Goal: Task Accomplishment & Management: Use online tool/utility

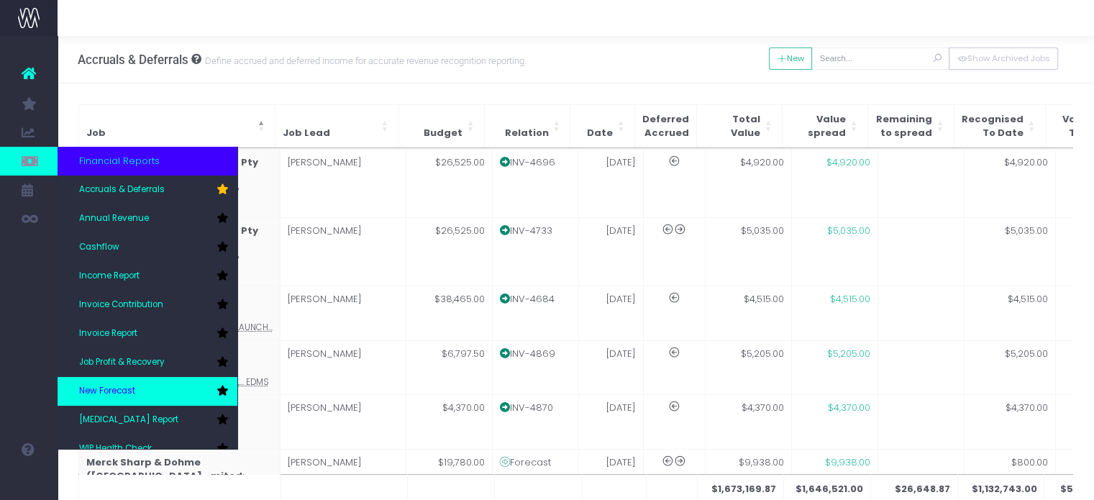
click at [126, 381] on link "New Forecast" at bounding box center [148, 391] width 180 height 29
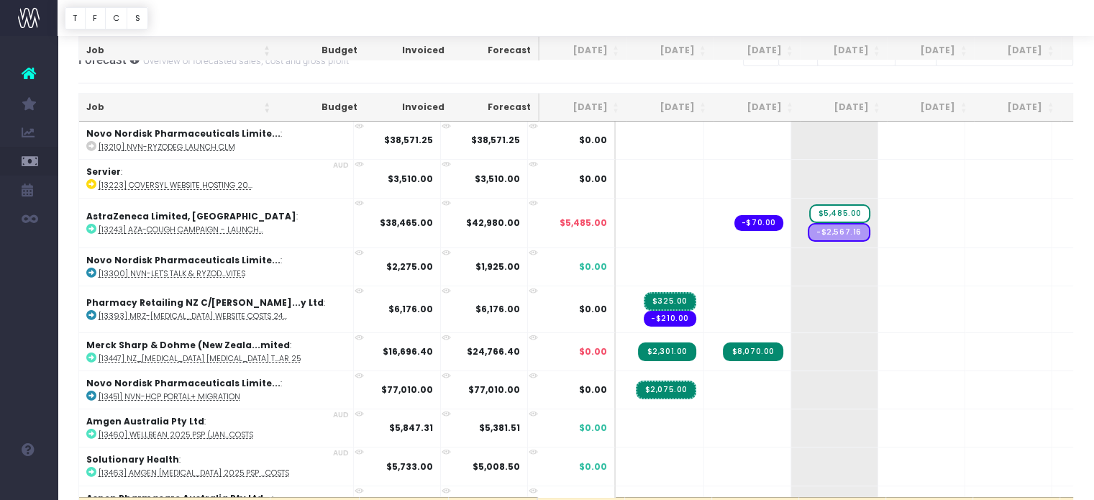
scroll to position [249, 0]
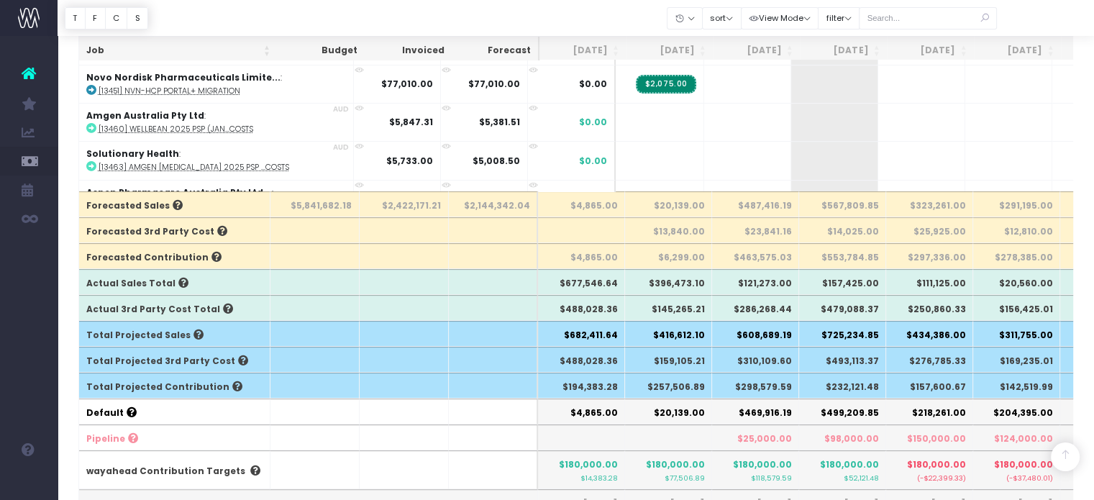
scroll to position [360, 0]
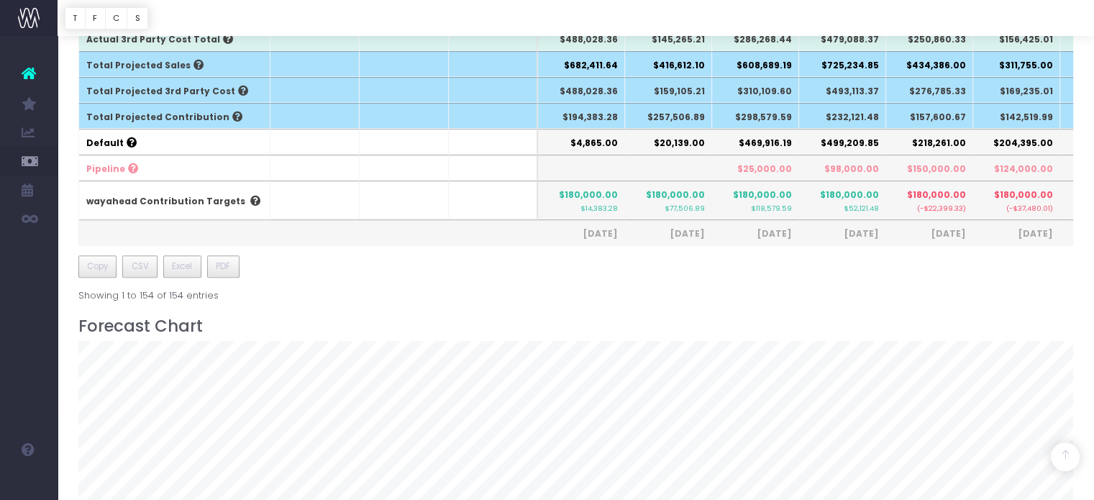
scroll to position [1072, 0]
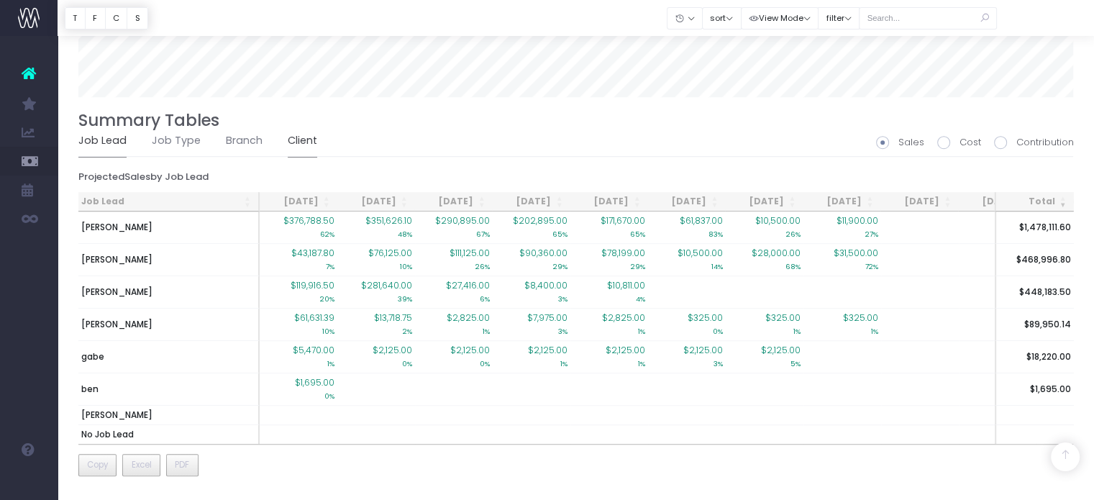
click at [299, 125] on link "Client" at bounding box center [303, 140] width 30 height 33
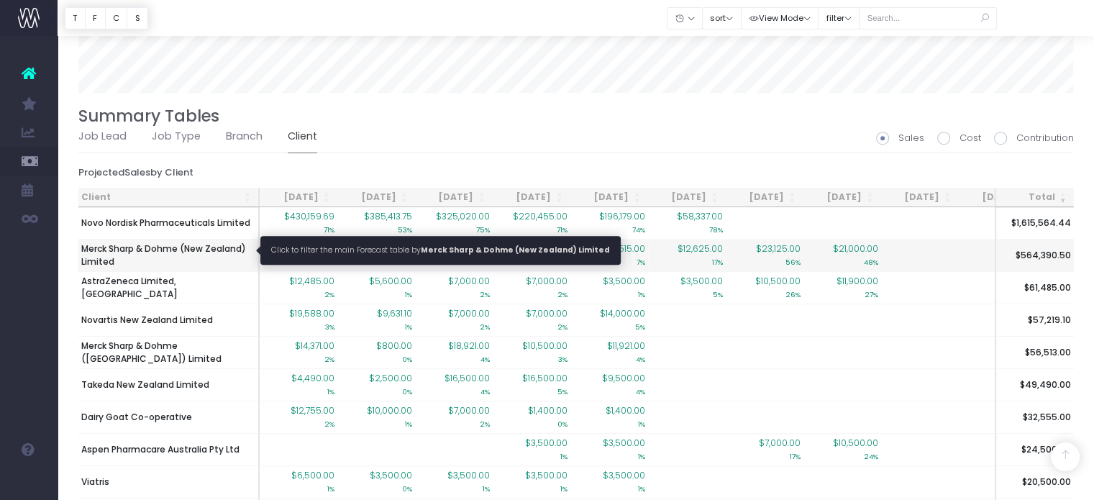
click at [212, 247] on span "Merck Sharp & Dohme (New Zealand) Limited" at bounding box center [168, 255] width 174 height 26
type input ""Merck Sharp & Dohme (New Zealand) Limited""
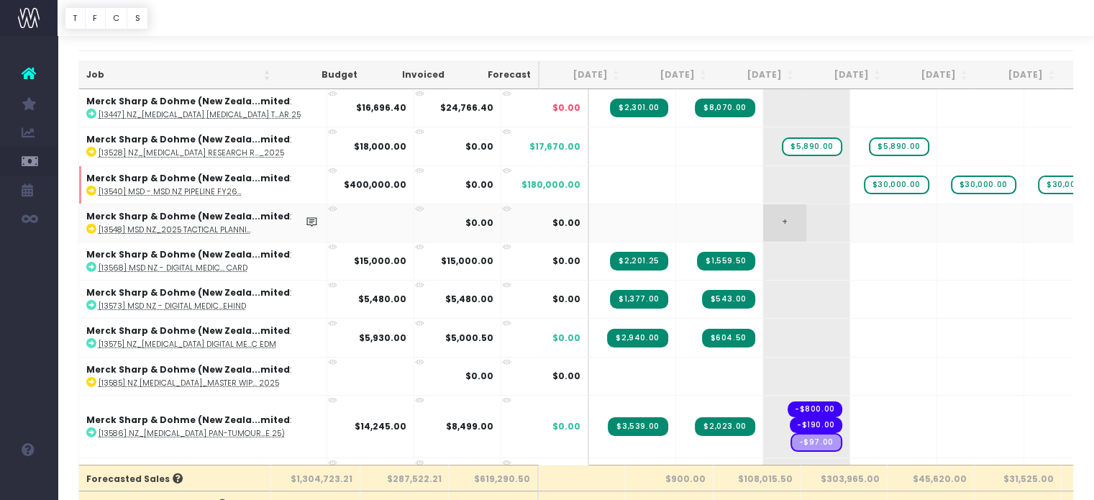
scroll to position [0, 0]
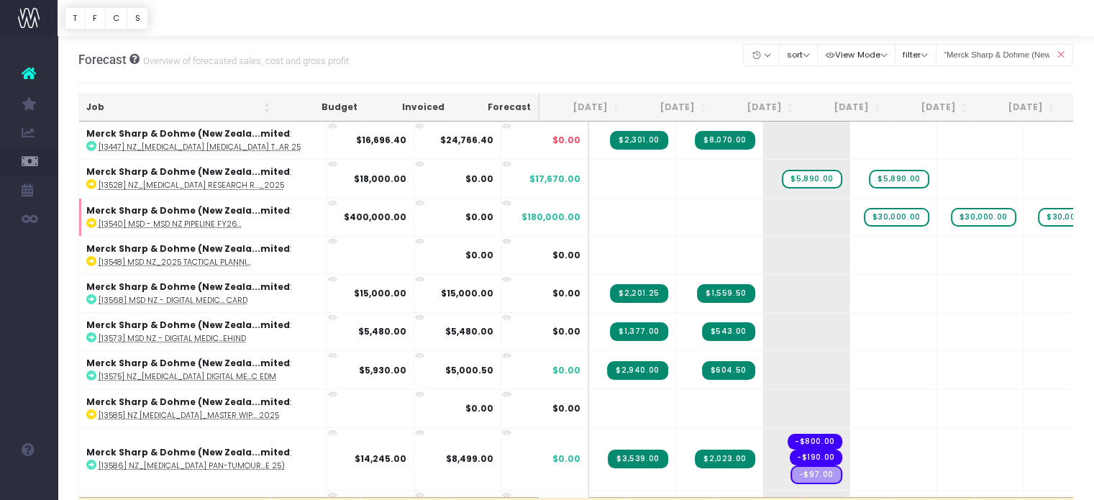
click at [575, 63] on div "Forecast Overview of forecasted sales, cost and gross profit Clear Filters Hide…" at bounding box center [576, 59] width 996 height 47
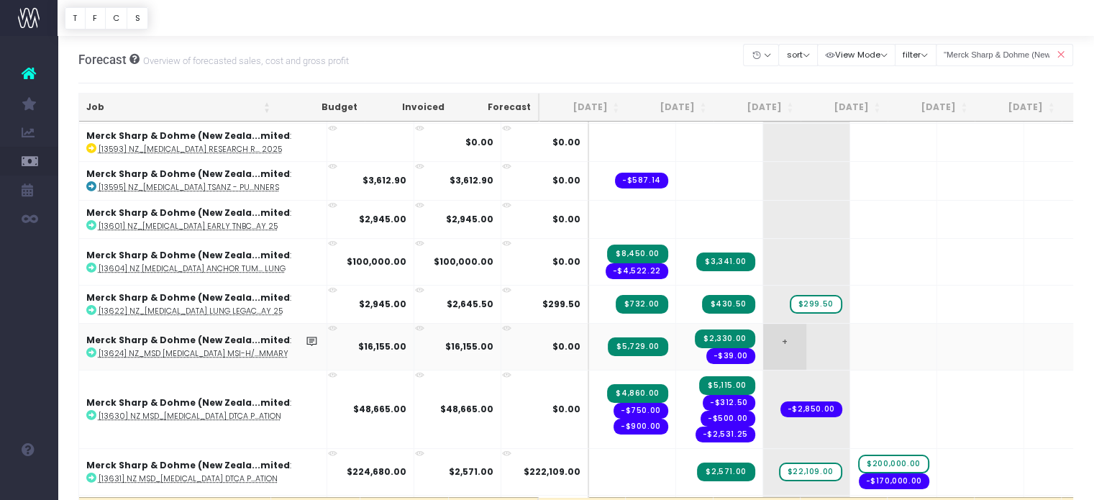
scroll to position [504, 0]
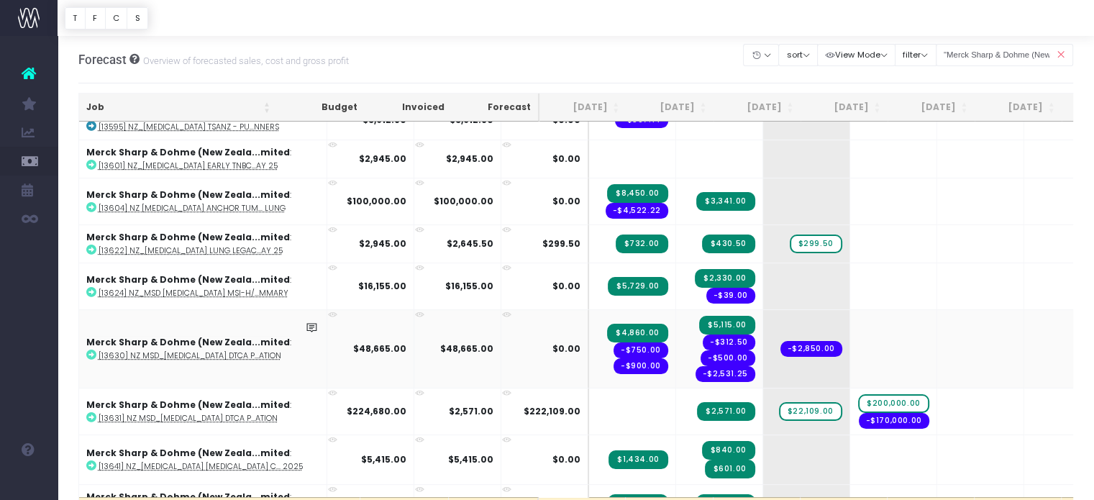
click at [193, 350] on abbr "[13630] NZ MSD_KEYTRUDA DTCA P...ation" at bounding box center [190, 355] width 183 height 11
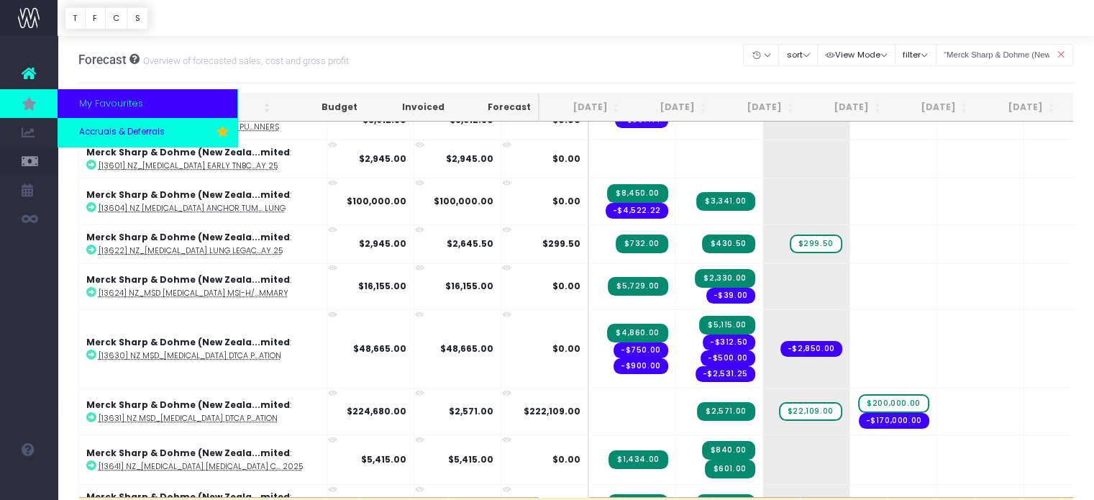
click at [104, 131] on span "Accruals & Deferrals" at bounding box center [122, 132] width 86 height 13
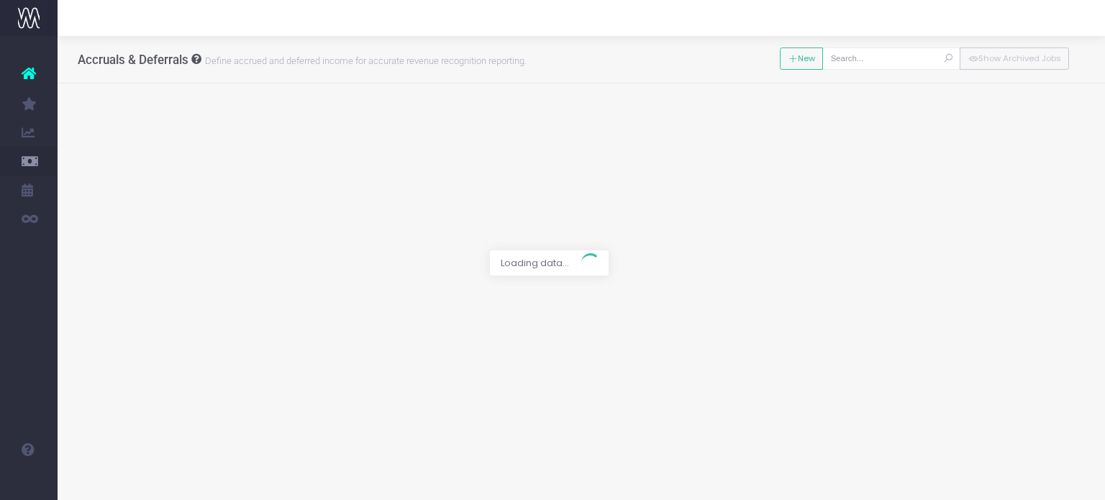
click at [898, 58] on input "text" at bounding box center [891, 58] width 138 height 22
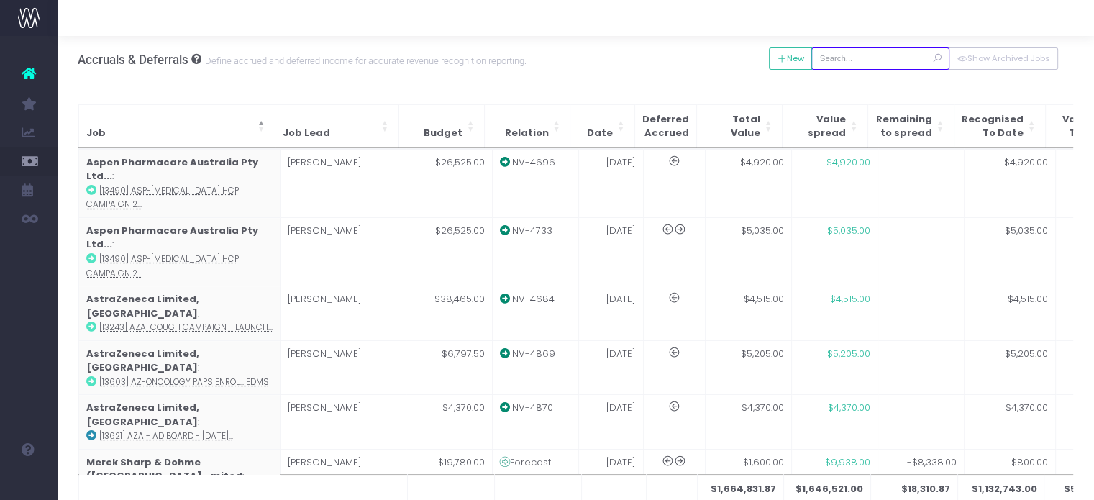
click at [898, 58] on input "text" at bounding box center [881, 58] width 138 height 22
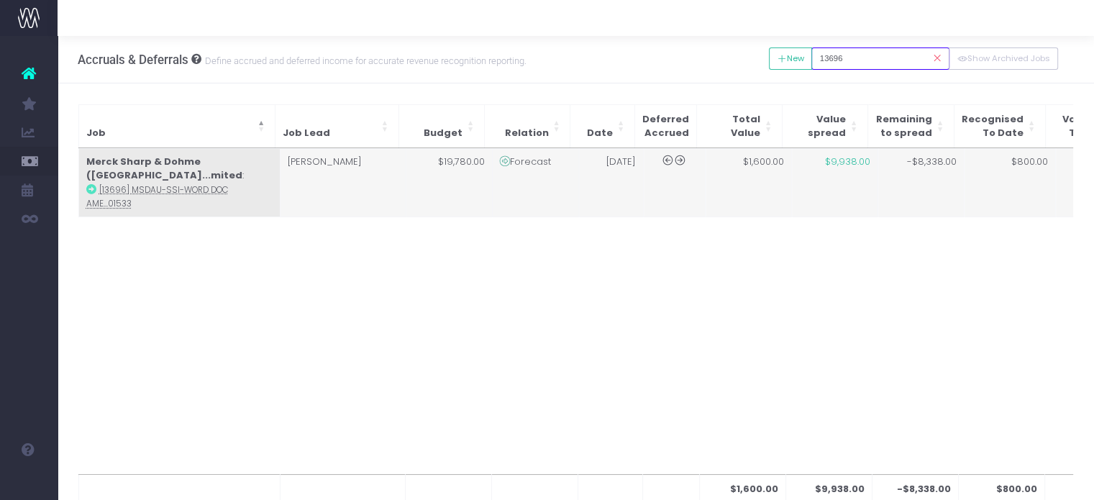
type input "13696"
click at [818, 183] on td "$9,938.00" at bounding box center [835, 183] width 86 height 68
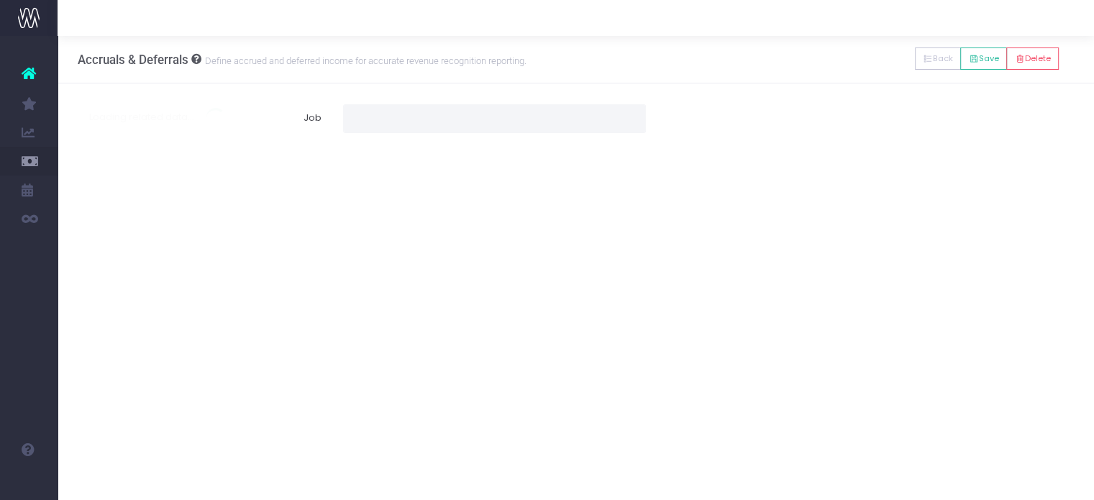
type input "[13696] MSDAU-SSI-Word Doc Amends July-Dec: AU-KEY-01533"
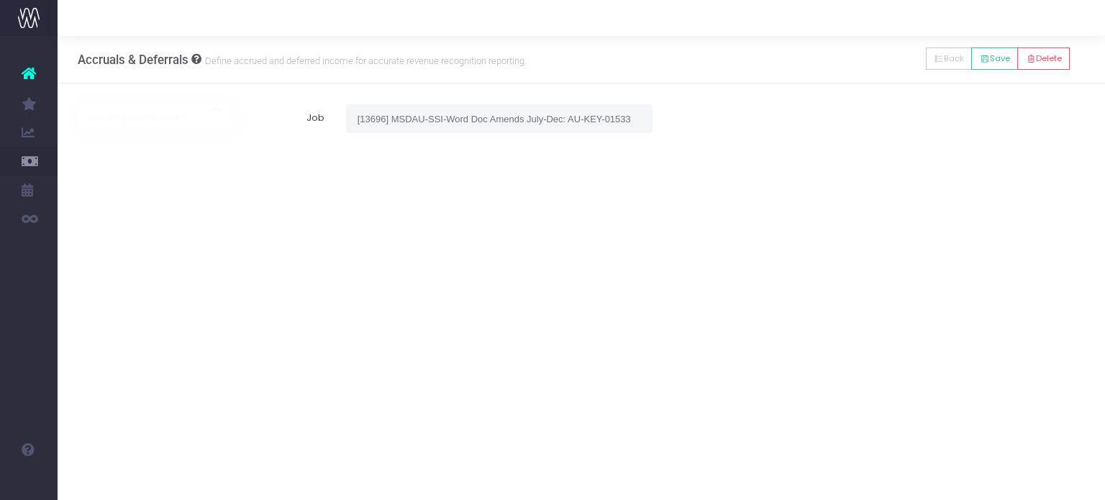
type input "Forecast / 01 Aug 25 / $1,600.00"
type input "August 1, 2025"
type input "1600"
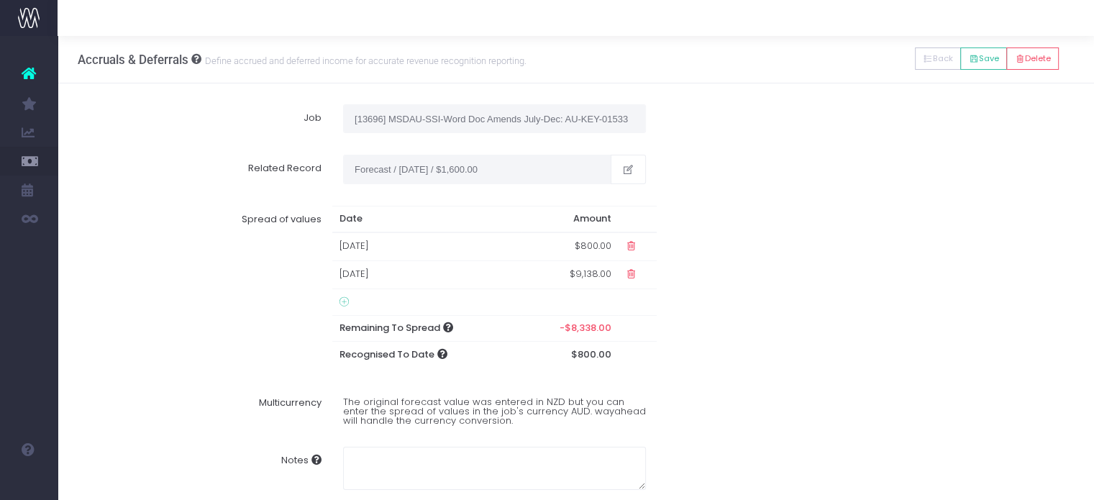
click at [576, 278] on td "$9,138.00" at bounding box center [569, 275] width 97 height 28
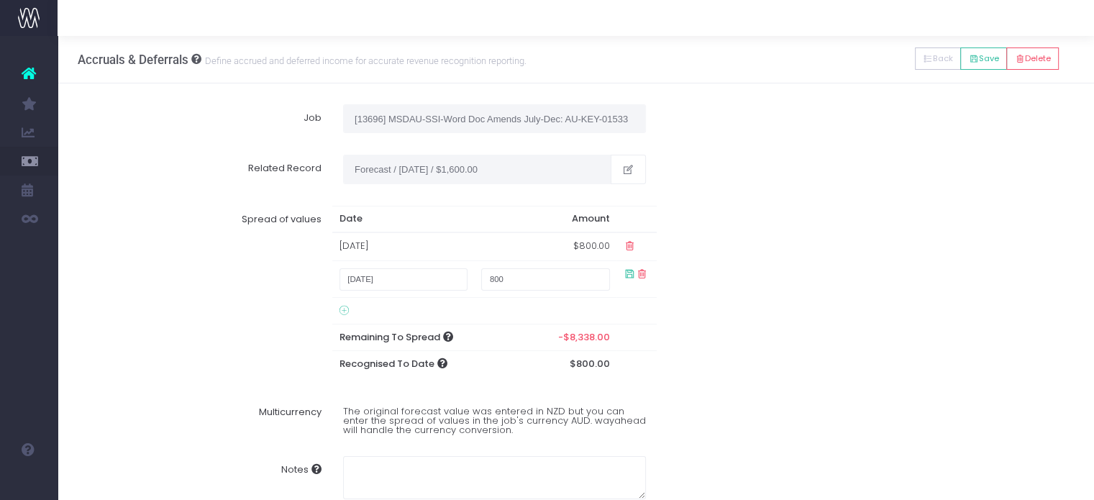
type input "800"
click at [768, 304] on div "Spread of values Date Amount 31 Jul 2025 $800.00 August 31, 2025 800 Remaining …" at bounding box center [576, 291] width 1017 height 193
click at [625, 273] on icon at bounding box center [630, 274] width 12 height 12
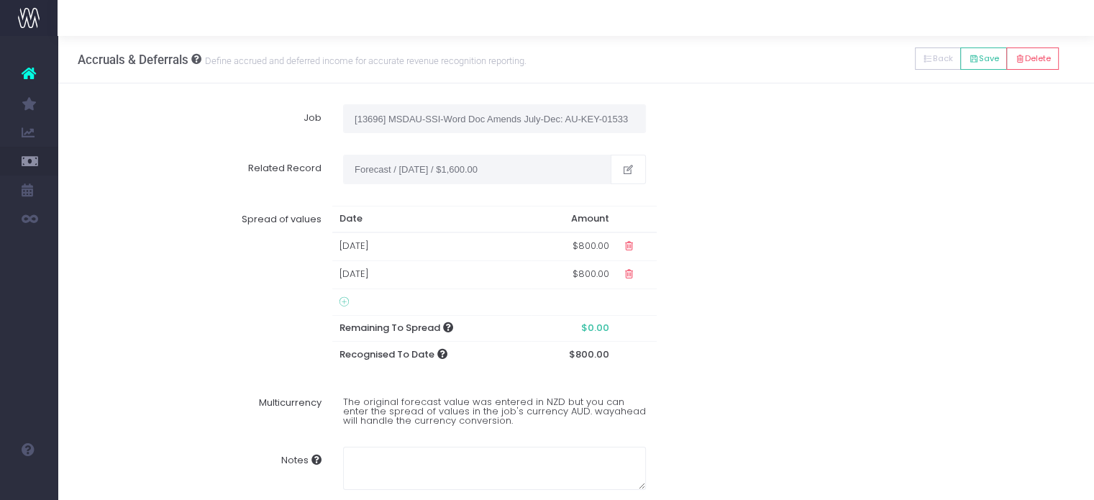
click at [804, 315] on div "Spread of values Date Amount 31 Jul 2025 $800.00 31 Aug 2025 $800.00 Remaining …" at bounding box center [576, 287] width 1017 height 184
click at [987, 60] on button "Save" at bounding box center [984, 58] width 47 height 22
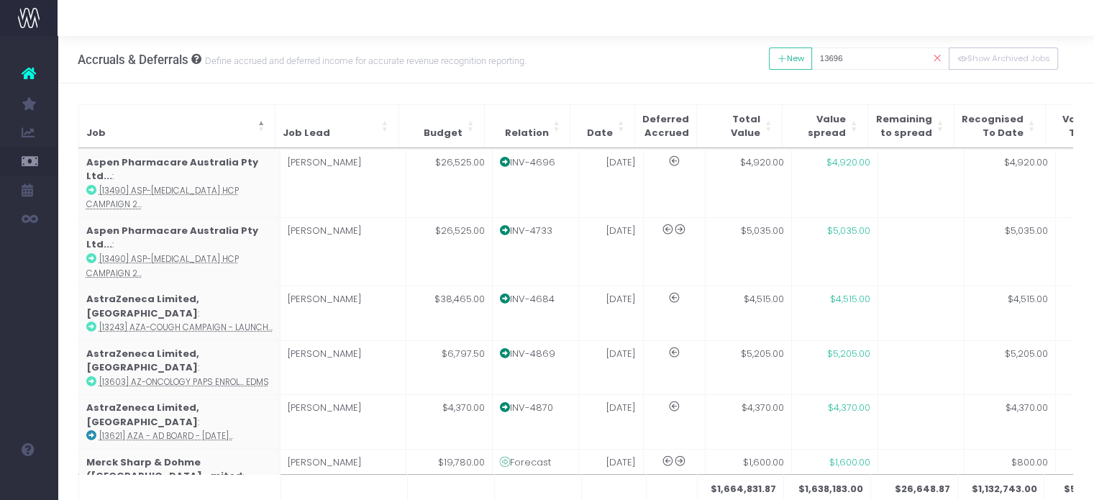
click at [106, 97] on div "Job Job Lead Budget Relation Date Deferred Accrued Total Value Value spread Rem…" at bounding box center [576, 315] width 1037 height 464
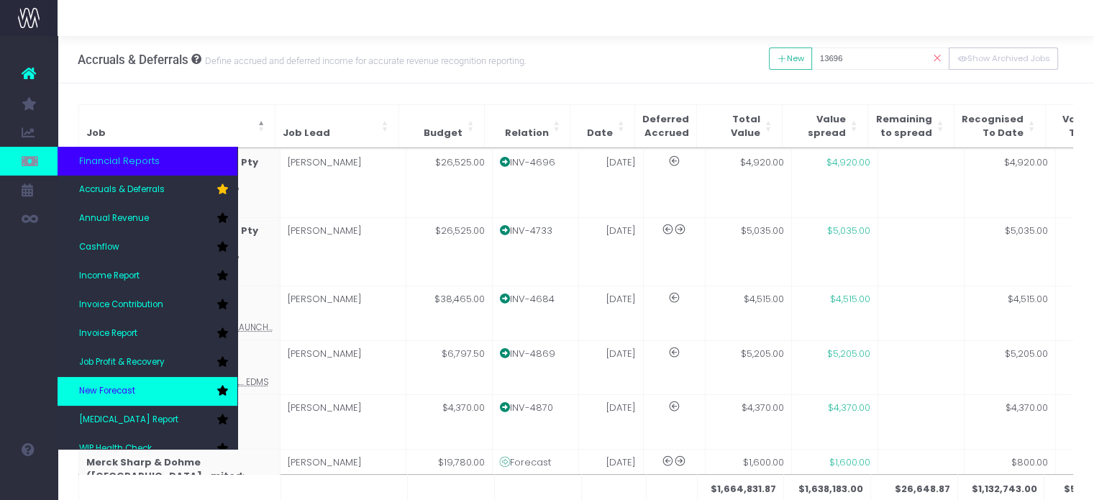
click at [124, 393] on span "New Forecast" at bounding box center [107, 391] width 56 height 13
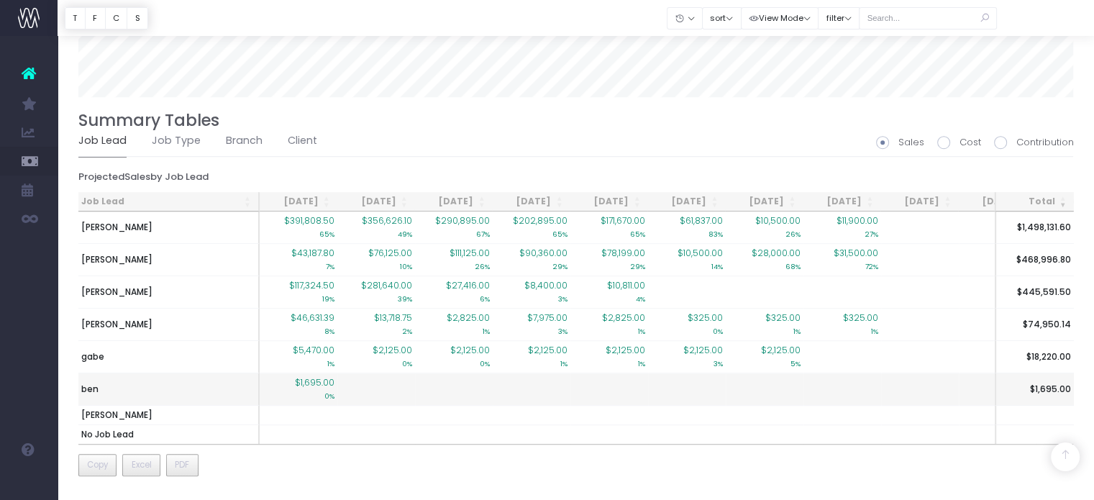
scroll to position [1072, 0]
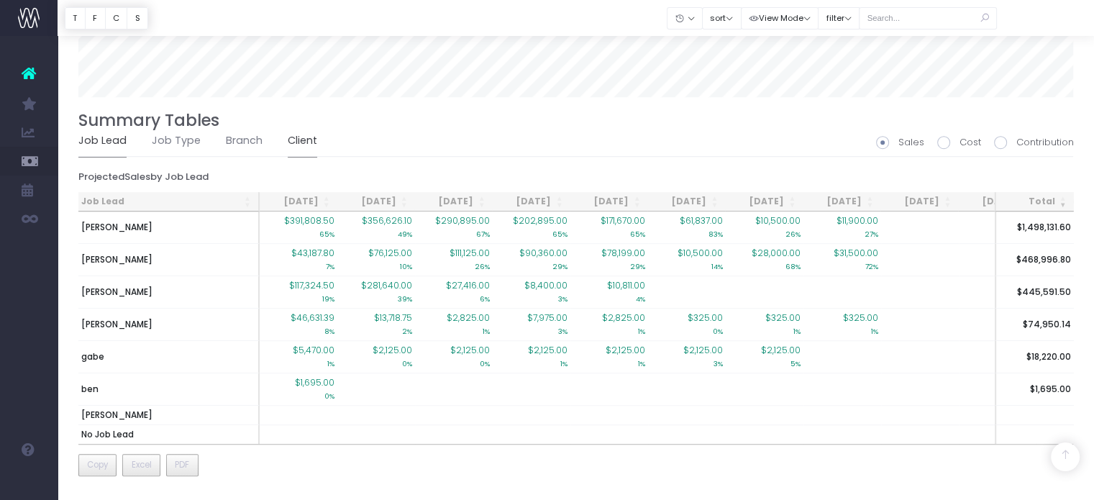
click at [291, 132] on link "Client" at bounding box center [303, 140] width 30 height 33
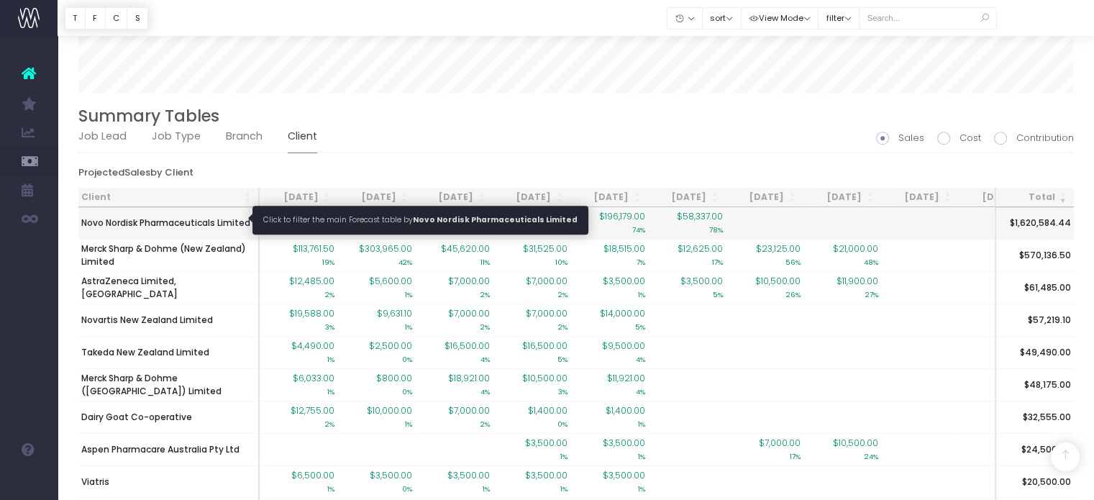
click at [184, 224] on span "Novo Nordisk Pharmaceuticals Limited" at bounding box center [165, 223] width 169 height 13
type input ""Novo Nordisk Pharmaceuticals Limited""
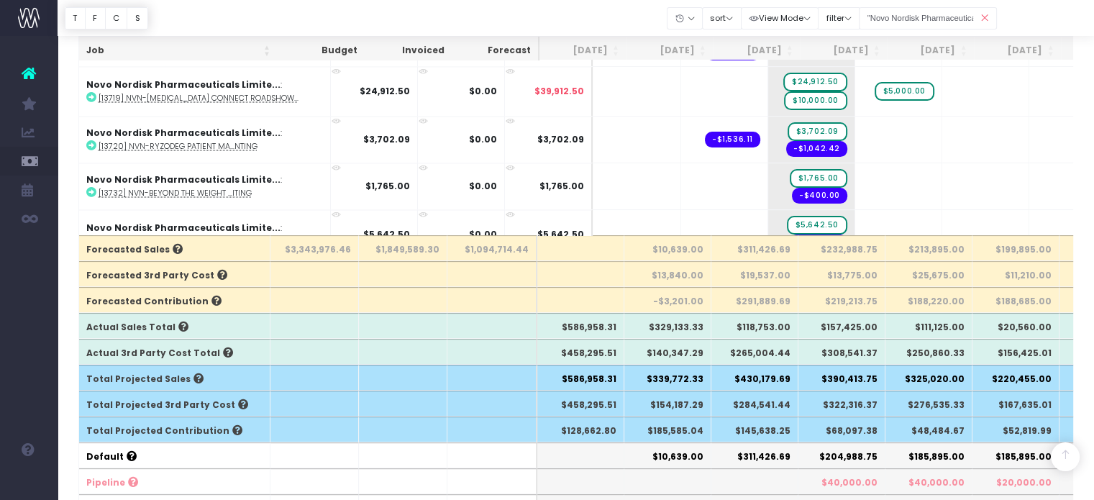
scroll to position [288, 0]
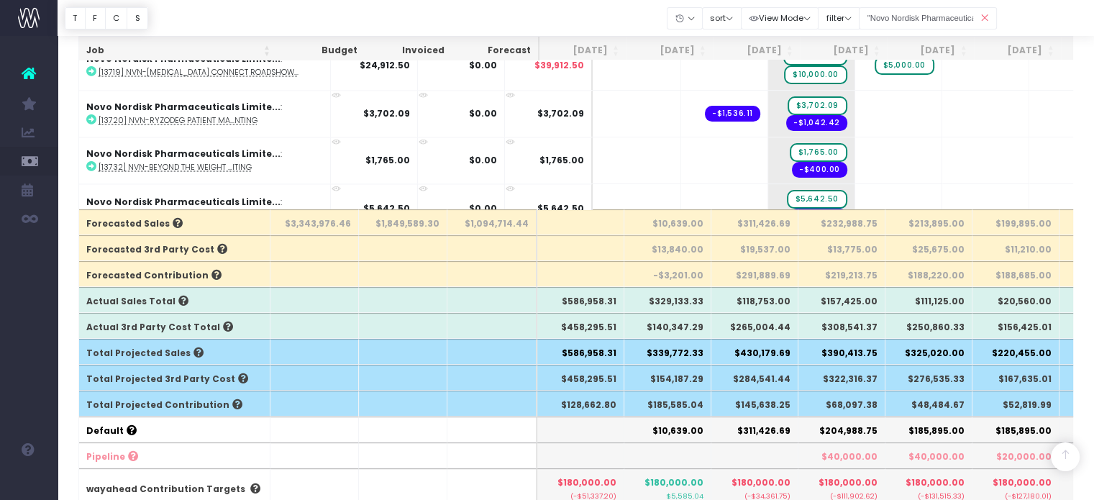
click at [770, 398] on th "$145,638.25" at bounding box center [755, 404] width 87 height 26
drag, startPoint x: 824, startPoint y: 412, endPoint x: 963, endPoint y: 408, distance: 138.9
click at [963, 408] on tr "Total Projected Contribution $128,662.80 $185,585.04 $145,638.25 $68,097.38 $48…" at bounding box center [918, 404] width 1679 height 26
click at [1008, 405] on th "$52,819.99" at bounding box center [1016, 404] width 87 height 26
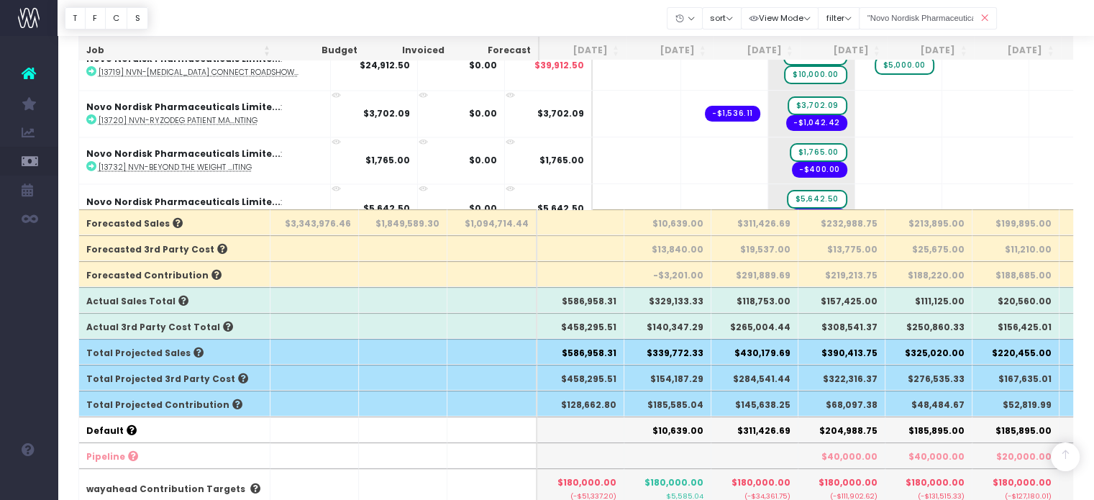
click at [1030, 400] on th "$52,819.99" at bounding box center [1016, 404] width 87 height 26
drag, startPoint x: 1030, startPoint y: 400, endPoint x: 987, endPoint y: 404, distance: 43.3
click at [1030, 400] on th "$52,819.99" at bounding box center [1016, 404] width 87 height 26
click at [855, 394] on th "$68,097.38" at bounding box center [842, 404] width 87 height 26
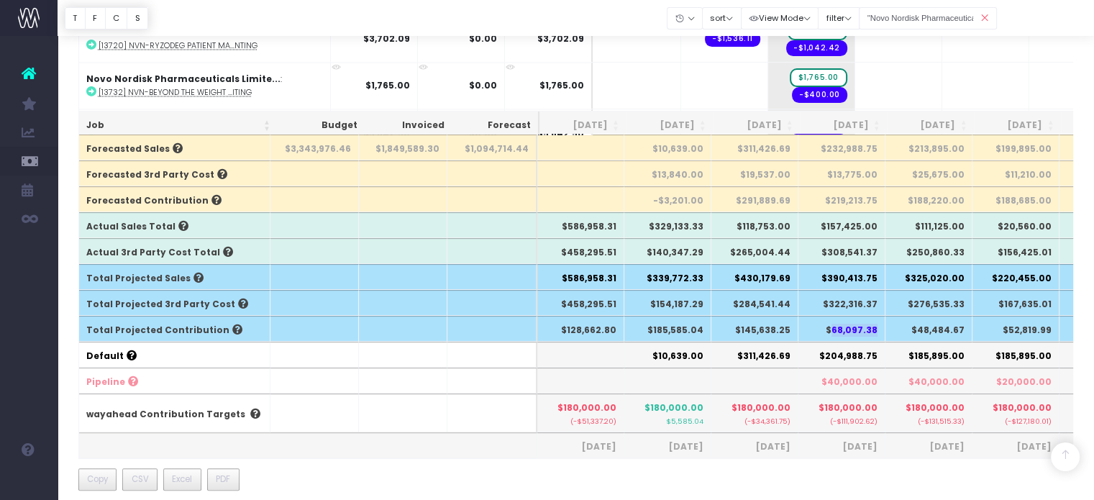
scroll to position [504, 0]
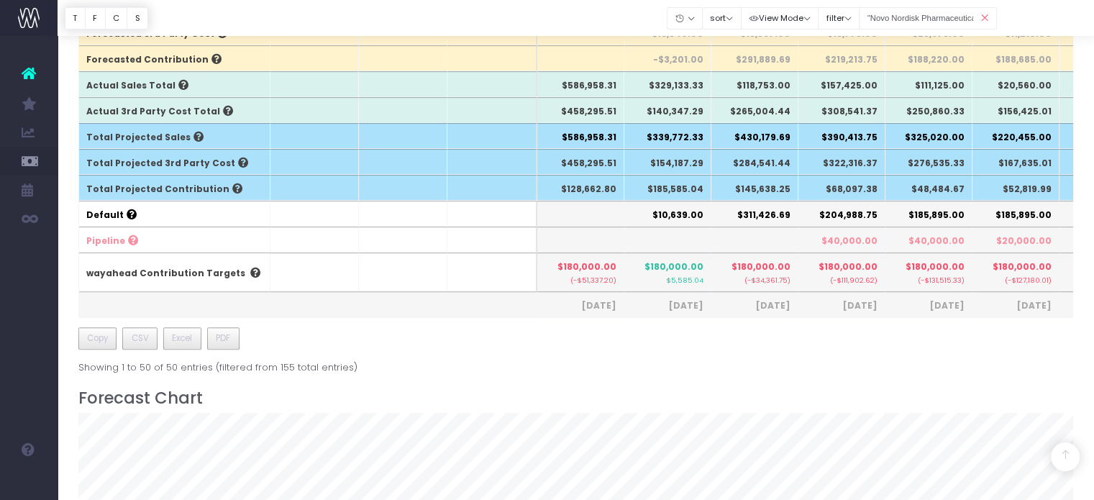
click at [987, 20] on icon at bounding box center [984, 19] width 25 height 30
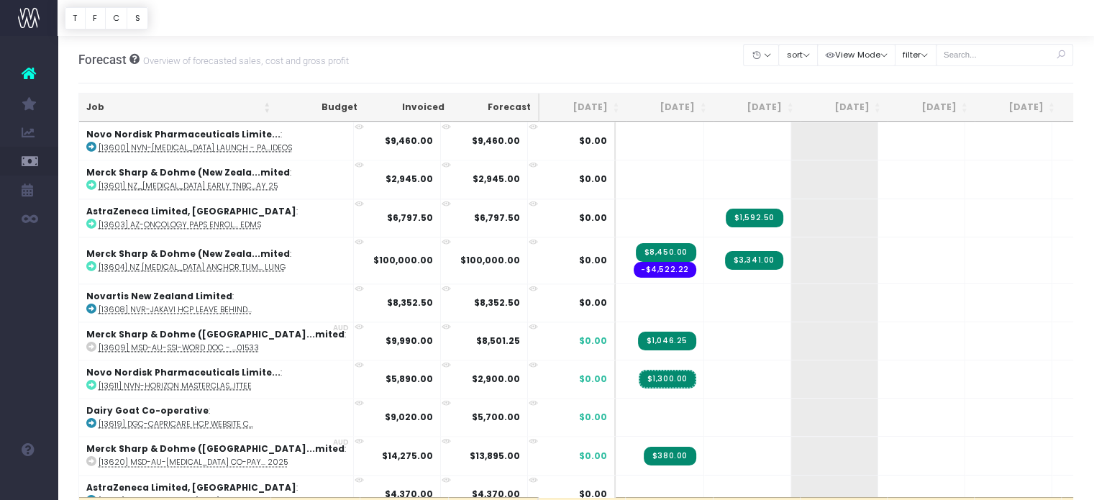
scroll to position [1756, 0]
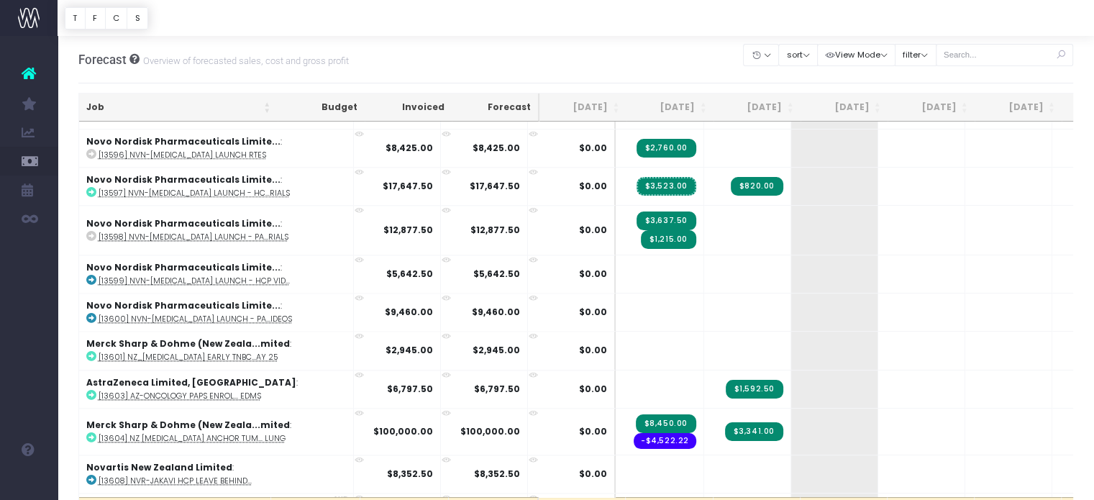
drag, startPoint x: 591, startPoint y: 30, endPoint x: 969, endPoint y: 45, distance: 377.3
click at [598, 33] on div at bounding box center [576, 18] width 1037 height 36
click at [1017, 51] on input "text" at bounding box center [1005, 55] width 138 height 22
type input "astra"
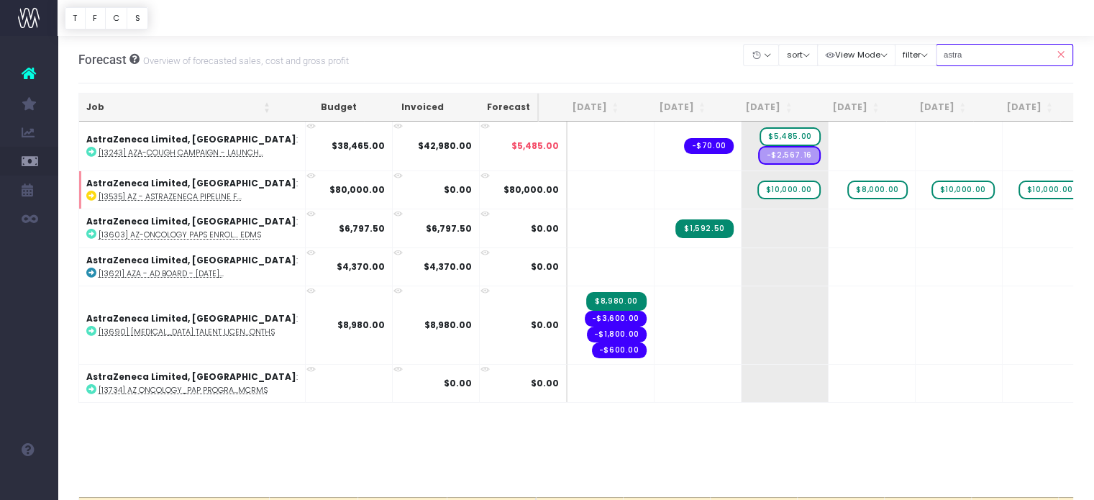
scroll to position [0, 0]
click at [165, 386] on abbr "[13734] AZ Oncology_PAP Progra...MCRMs" at bounding box center [183, 390] width 169 height 11
click at [1053, 55] on icon at bounding box center [1060, 55] width 25 height 30
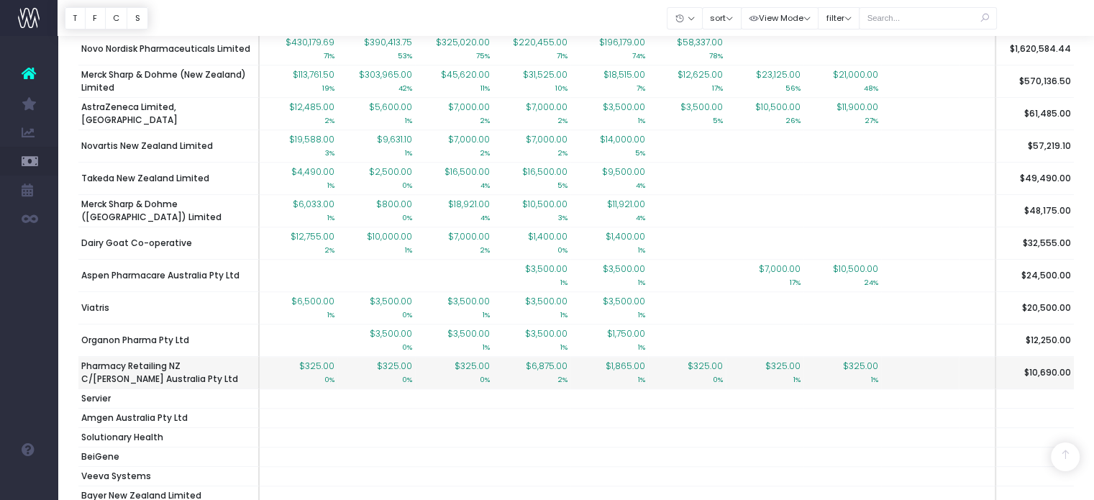
scroll to position [1223, 0]
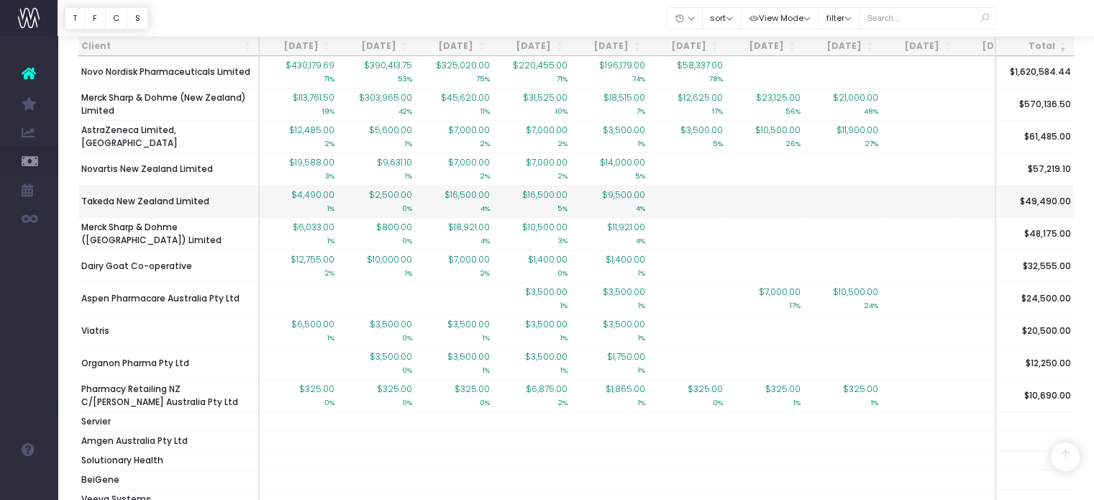
click at [219, 204] on td "Takeda New Zealand Limited" at bounding box center [168, 201] width 181 height 32
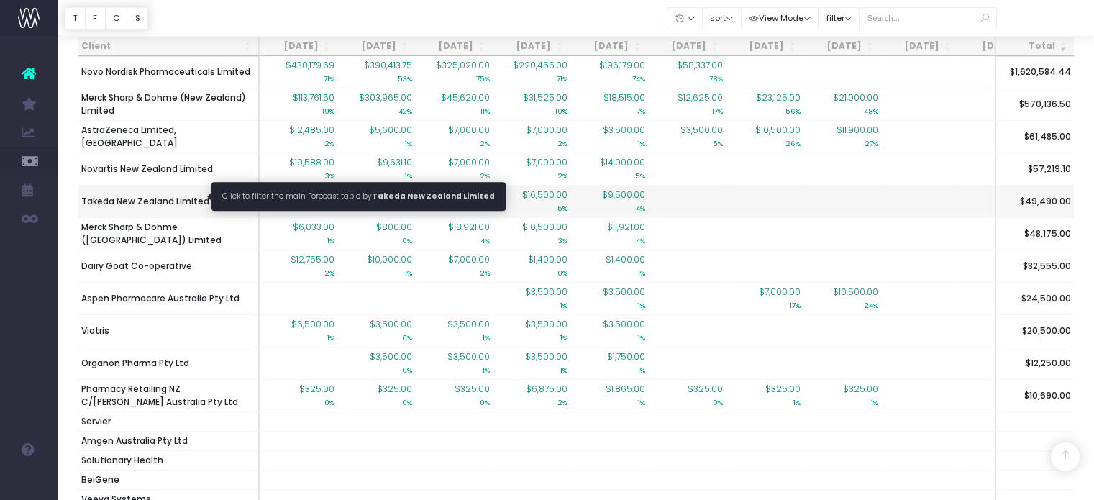
click at [185, 195] on span "Takeda New Zealand Limited" at bounding box center [145, 201] width 128 height 13
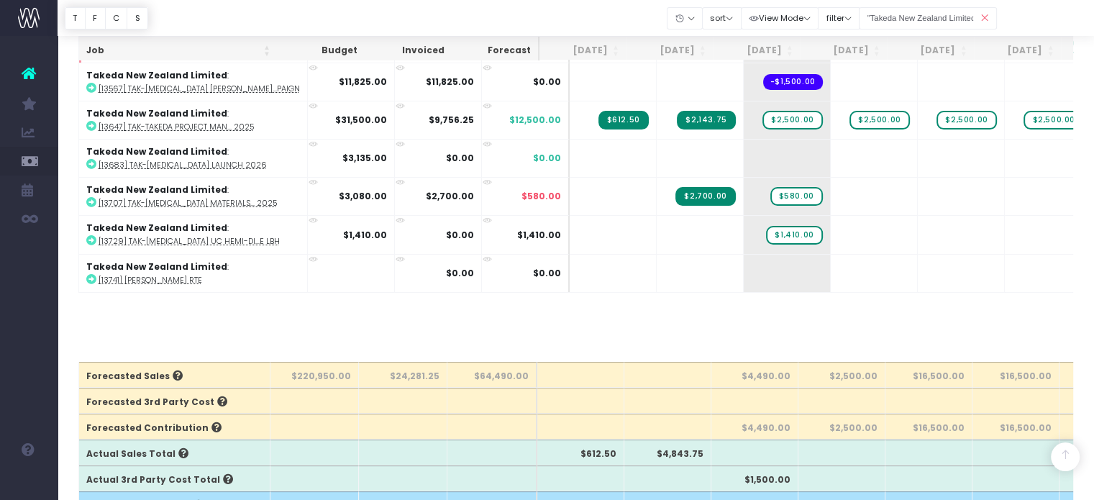
scroll to position [0, 0]
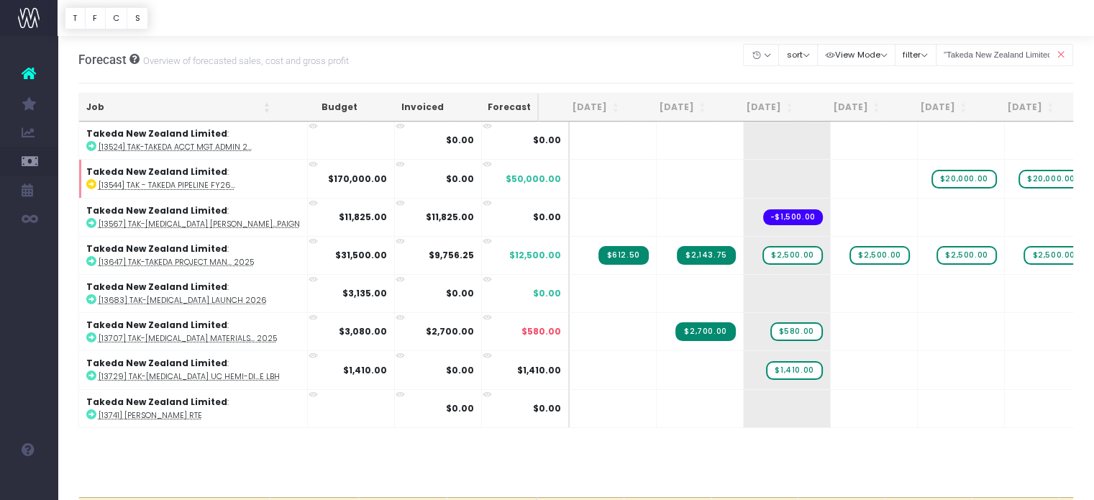
click at [247, 460] on div "Job Budget Invoiced Forecast Jun 25 Jul 25 Aug 25 Sep 25 Oct 25 Nov 25 Dec 25 J…" at bounding box center [576, 309] width 996 height 375
click at [1019, 50] on input ""Takeda New Zealand Limited"" at bounding box center [1005, 55] width 138 height 22
click at [1018, 50] on input ""Takeda New Zealand Limited"" at bounding box center [1005, 55] width 138 height 22
type input "dairy"
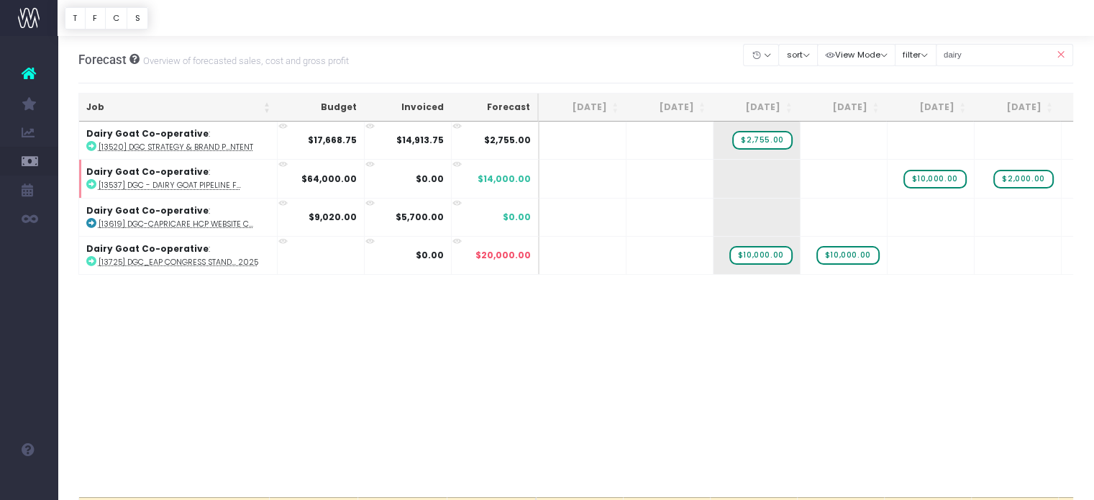
click at [1057, 51] on icon at bounding box center [1060, 55] width 25 height 30
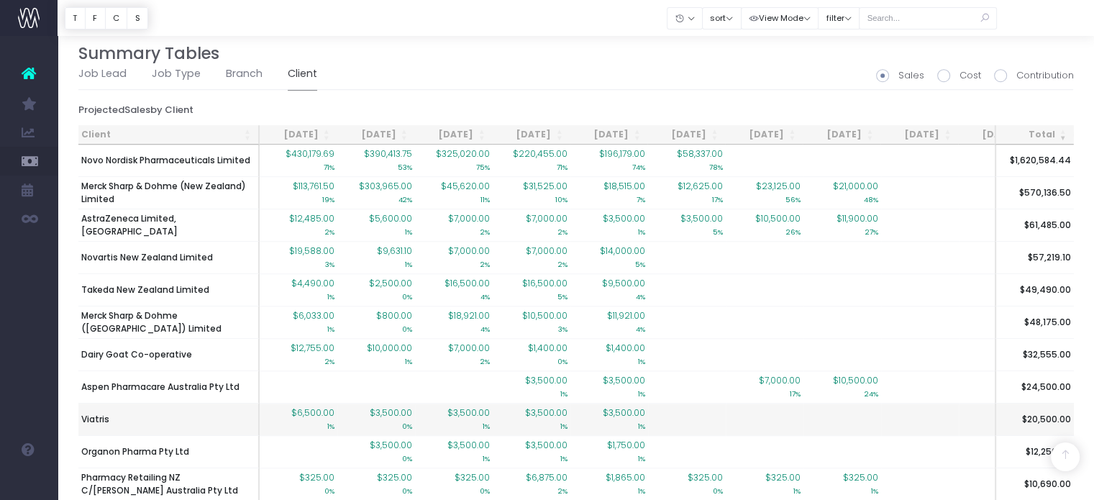
scroll to position [1295, 0]
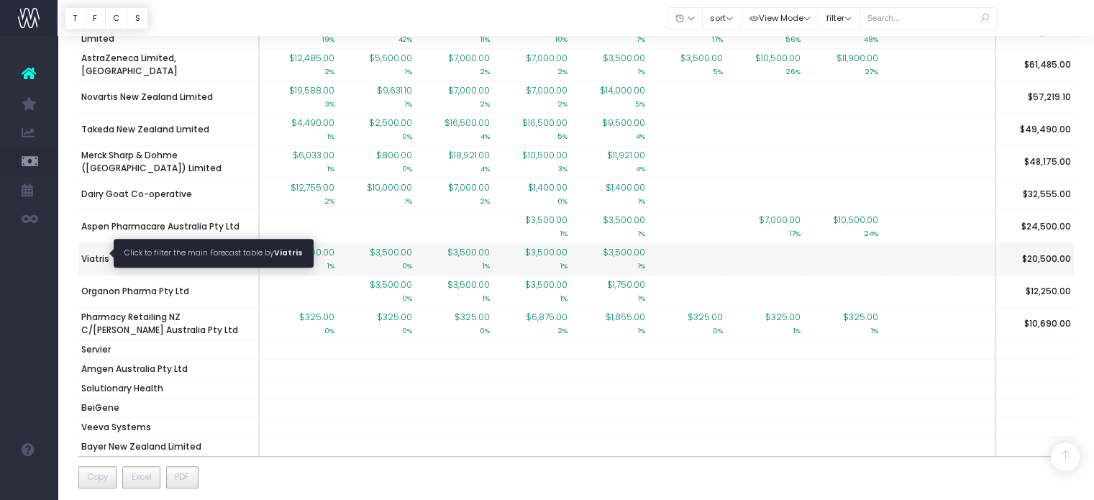
click at [94, 253] on span "Viatris" at bounding box center [95, 259] width 28 height 13
type input ""Viatris""
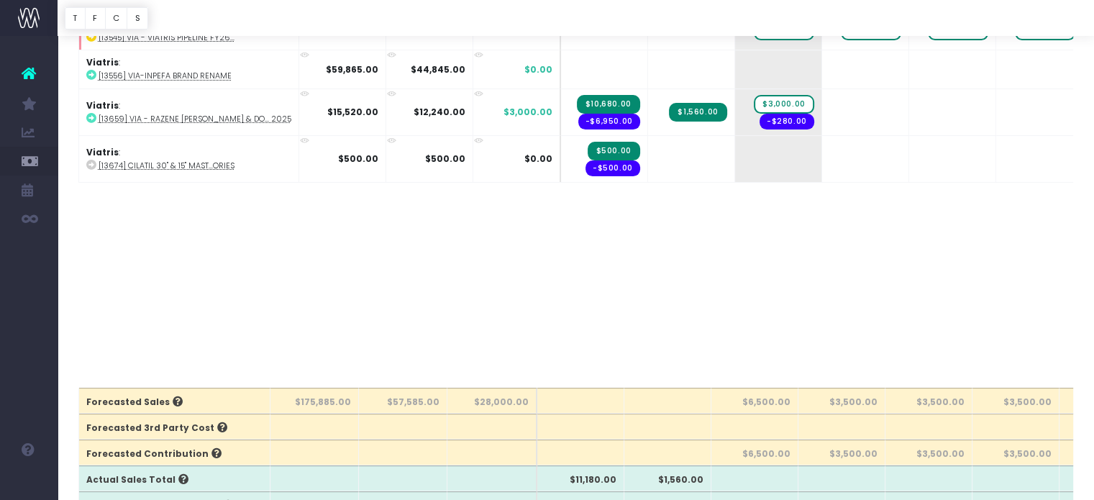
scroll to position [0, 0]
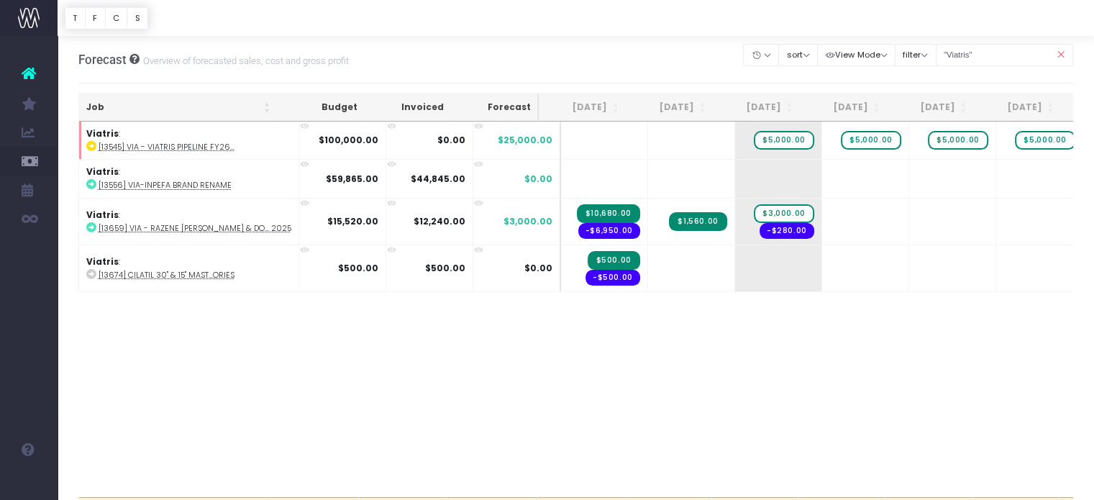
click at [1064, 56] on icon at bounding box center [1060, 55] width 25 height 30
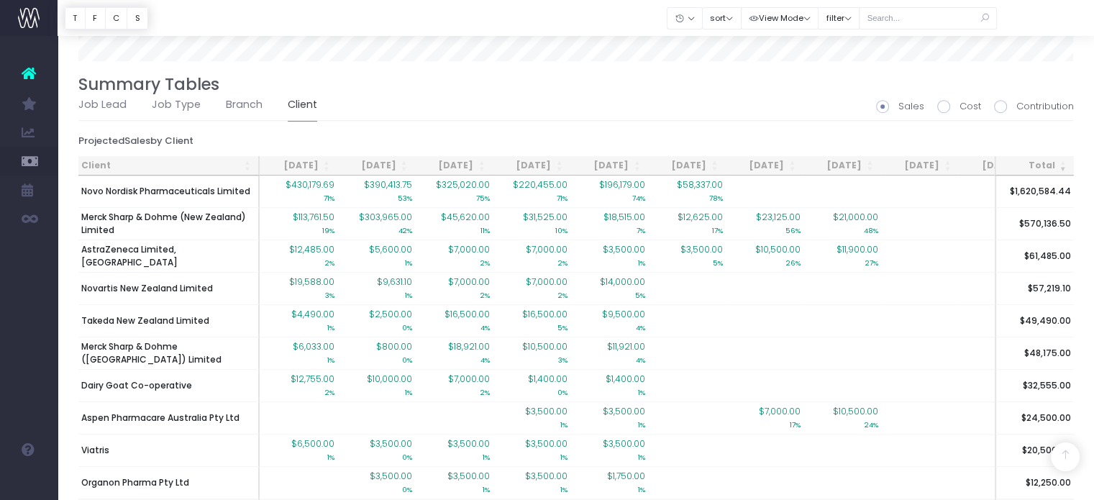
scroll to position [1310, 0]
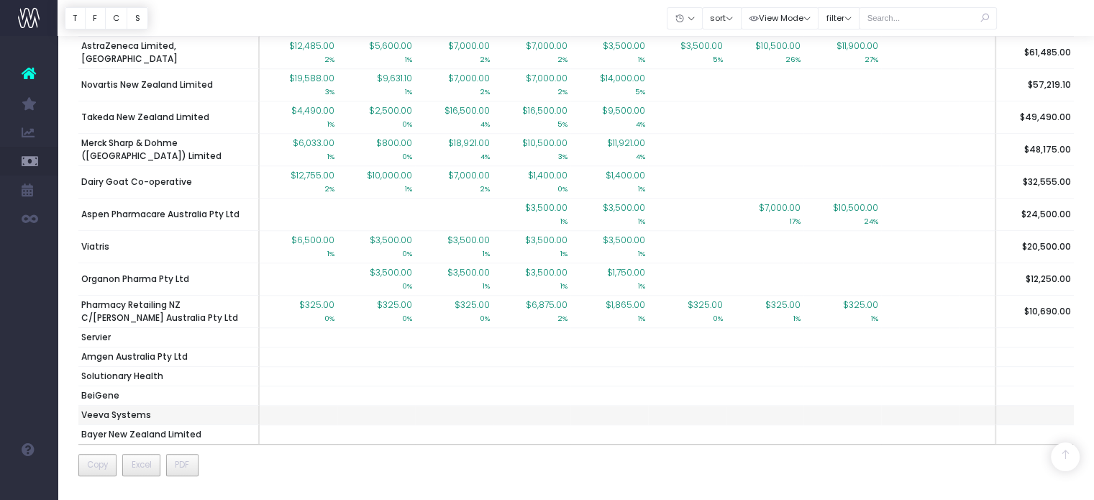
drag, startPoint x: 232, startPoint y: 465, endPoint x: 228, endPoint y: 397, distance: 67.8
click at [232, 466] on div "Client Aug 25 Sep 25 Oct 25 Nov 25 Dec 25 Jan 26 Feb 26 Mar 26 Apr 26 May 26 Ju…" at bounding box center [576, 216] width 996 height 527
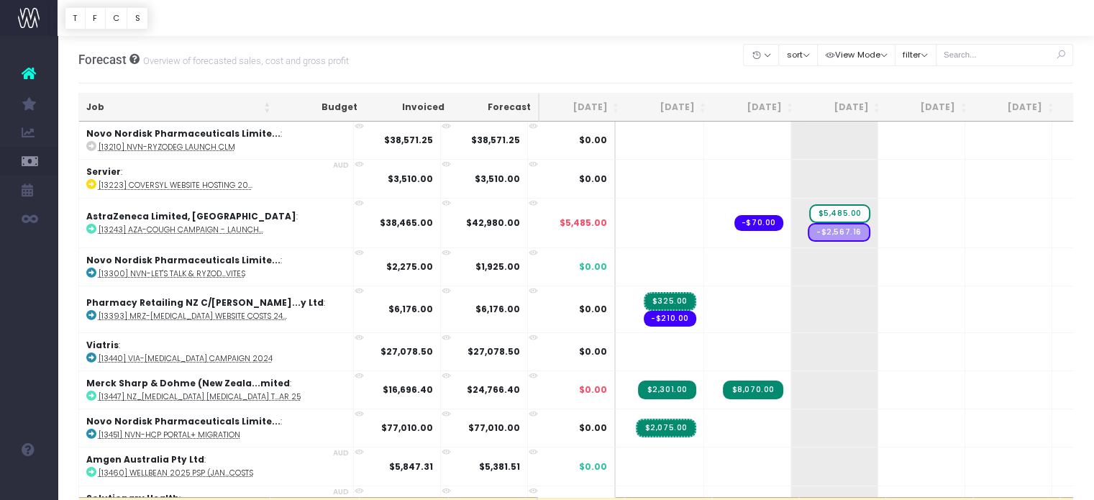
scroll to position [360, 0]
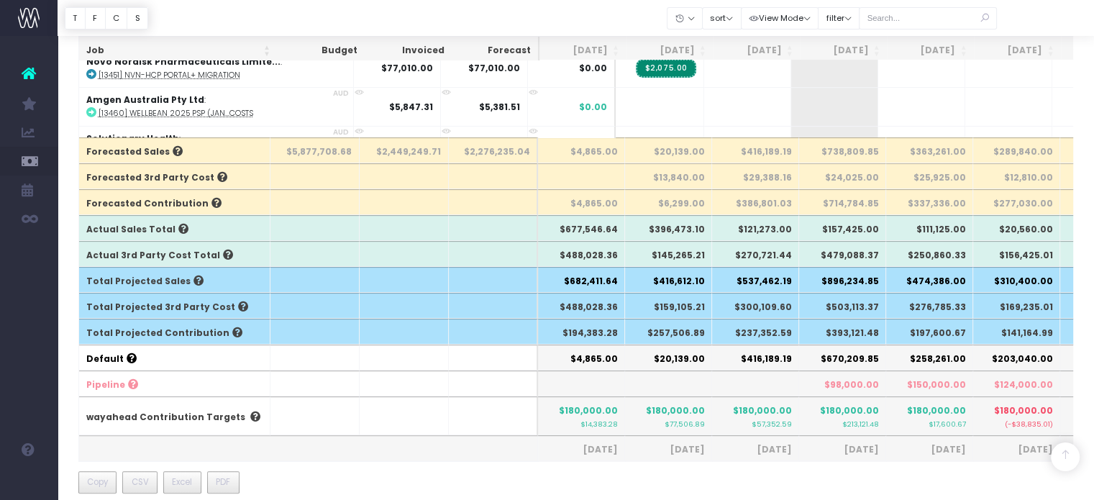
click at [590, 463] on div "Job Budget Invoiced Forecast [DATE] [DATE] [DATE] Sep [DATE] Nov [DATE] Jan [DA…" at bounding box center [576, 125] width 996 height 785
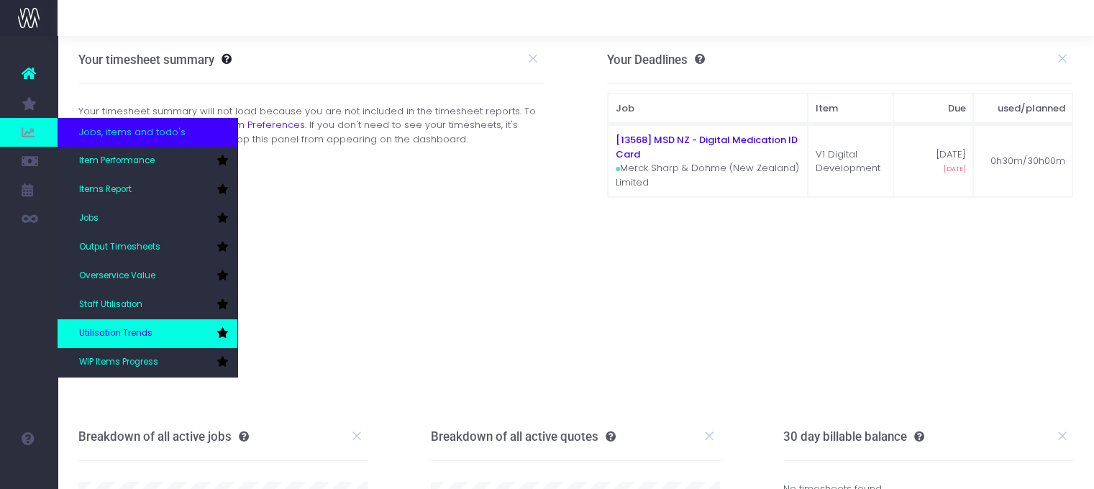
click at [130, 327] on span "Utilisation Trends" at bounding box center [115, 333] width 73 height 13
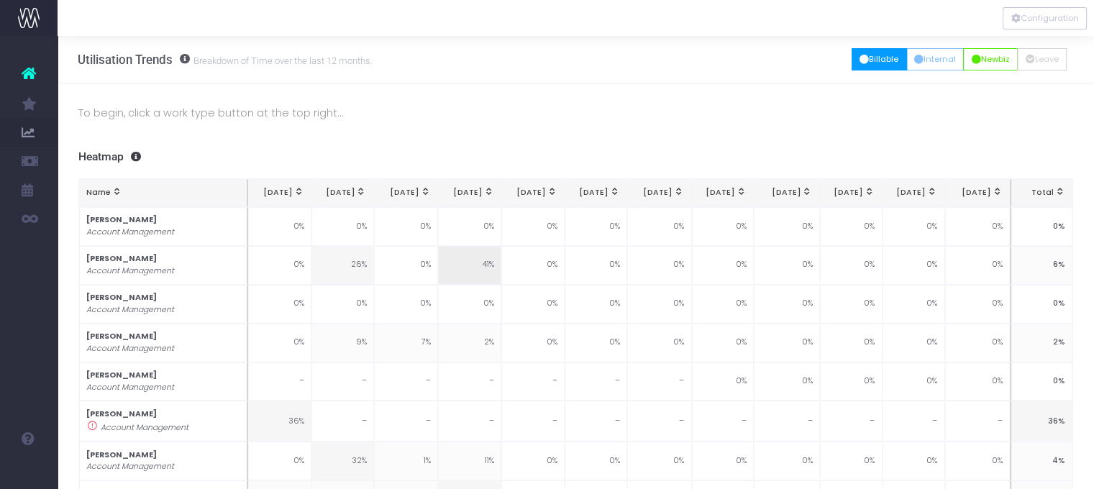
click at [861, 60] on icon "button" at bounding box center [864, 60] width 9 height 0
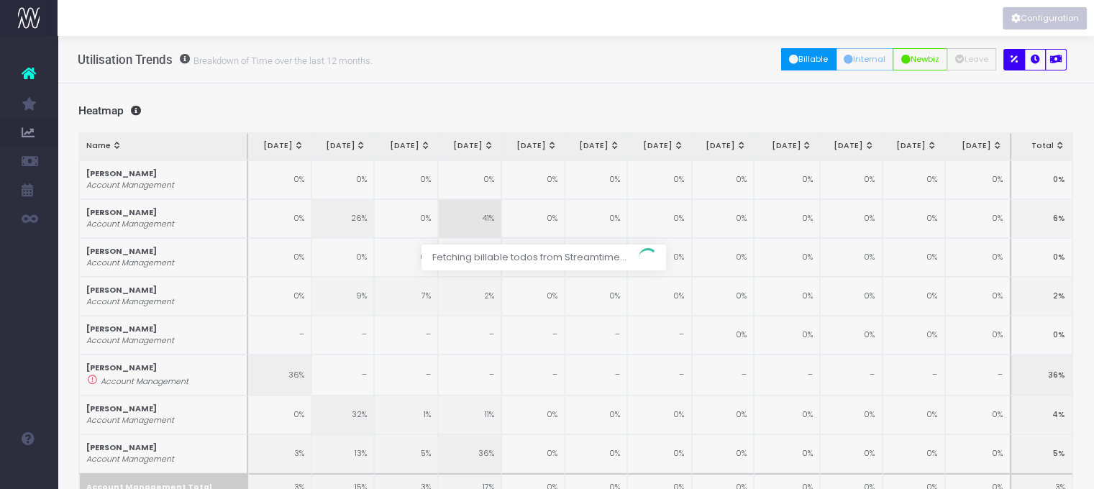
click at [1053, 12] on button "Configuration" at bounding box center [1045, 18] width 84 height 22
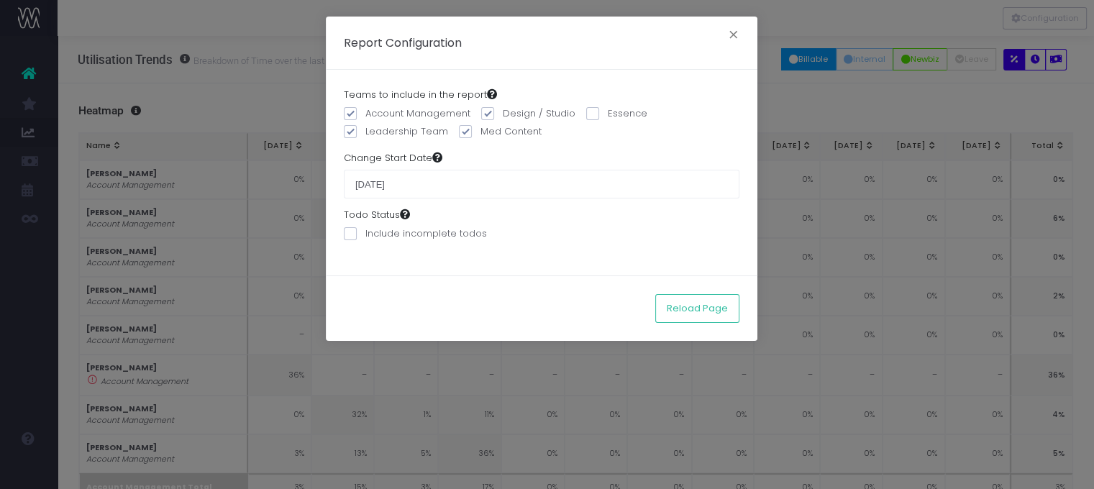
click at [390, 184] on input "01 September 2024" at bounding box center [542, 184] width 396 height 29
click at [477, 184] on input "01 September 2024" at bounding box center [542, 184] width 396 height 29
drag, startPoint x: 659, startPoint y: 181, endPoint x: 567, endPoint y: 178, distance: 92.2
click at [654, 181] on input "01 September 2024" at bounding box center [542, 184] width 396 height 29
drag, startPoint x: 545, startPoint y: 184, endPoint x: 281, endPoint y: 171, distance: 265.2
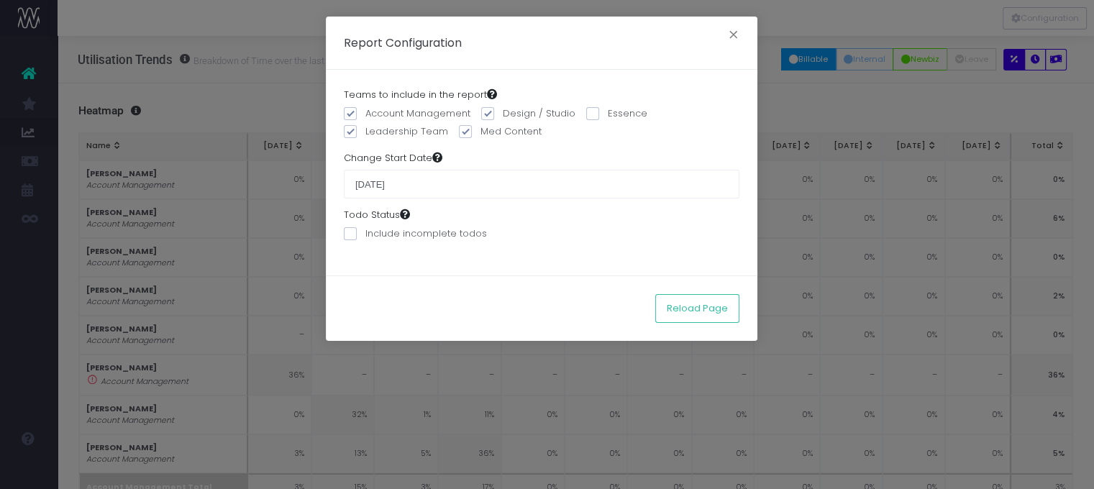
click at [281, 171] on div "Report Configuration × Teams to include in the report Account Management Design…" at bounding box center [547, 244] width 1094 height 489
click at [444, 189] on input "01 September 2024" at bounding box center [542, 184] width 396 height 29
click at [445, 182] on input "01 September 2024" at bounding box center [542, 184] width 396 height 29
click at [445, 181] on input "01 September 2024" at bounding box center [542, 184] width 396 height 29
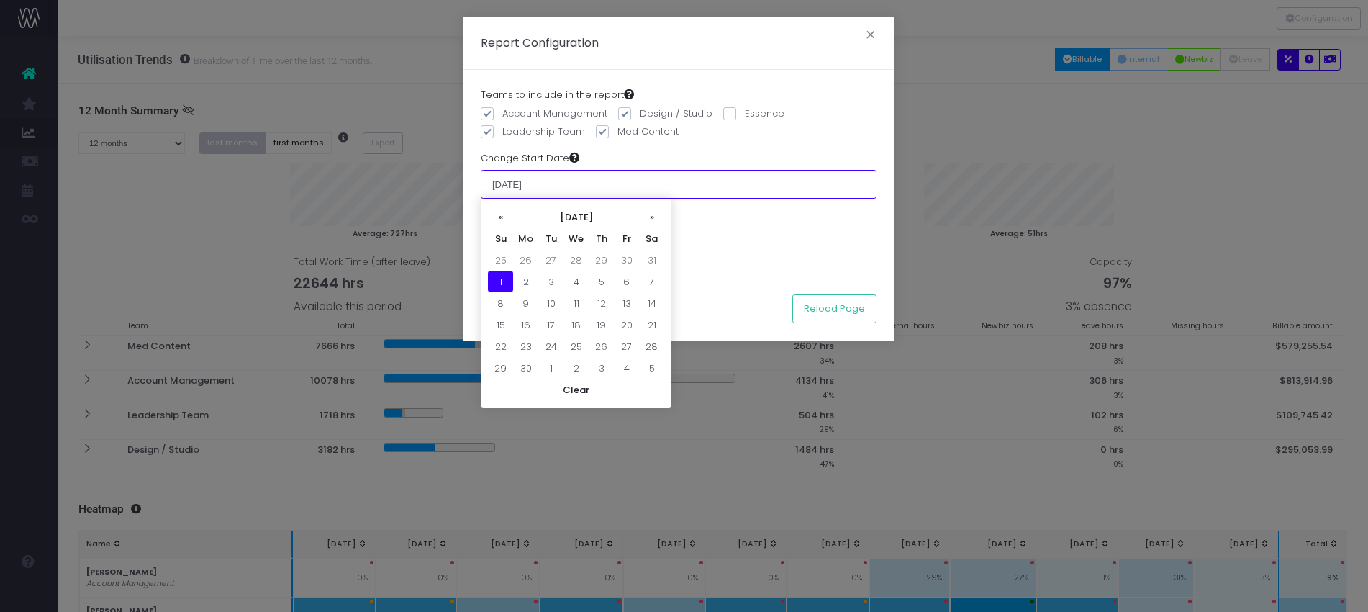
click at [597, 171] on input "01 September 2024" at bounding box center [679, 184] width 396 height 29
click at [653, 219] on th "»" at bounding box center [651, 217] width 25 height 22
click at [652, 219] on th "»" at bounding box center [651, 217] width 25 height 22
click at [651, 219] on th "»" at bounding box center [651, 217] width 25 height 22
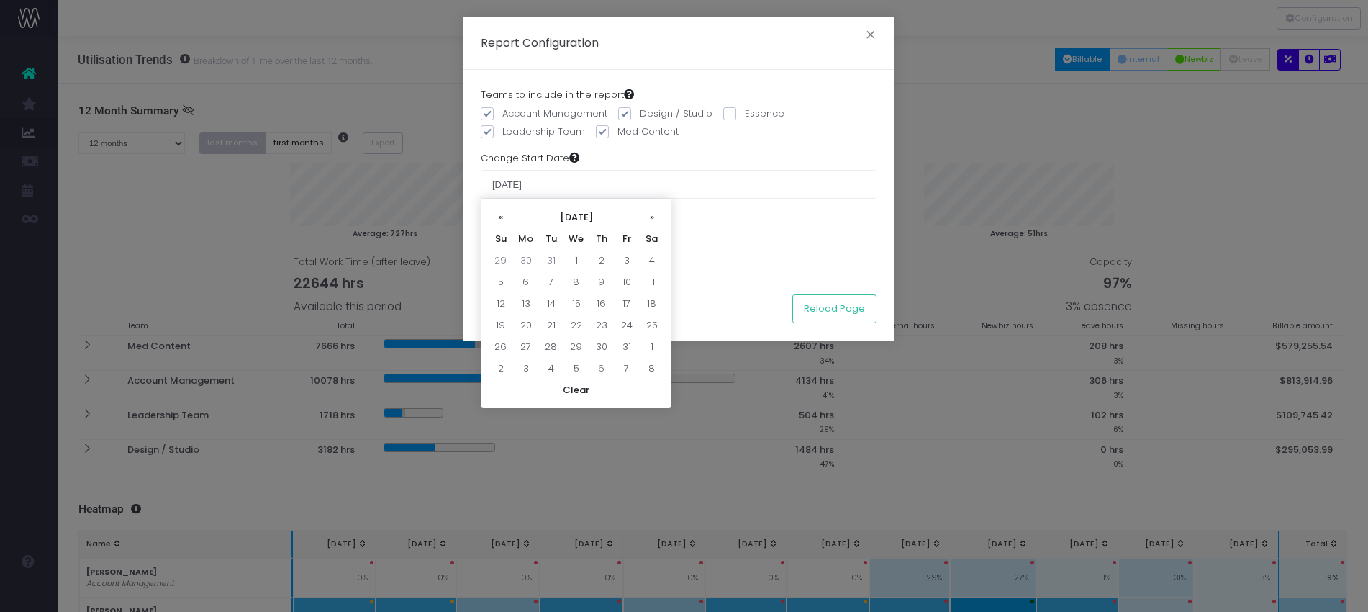
click at [651, 219] on th "»" at bounding box center [651, 217] width 25 height 22
click at [650, 219] on th "»" at bounding box center [651, 217] width 25 height 22
click at [650, 214] on th "»" at bounding box center [651, 217] width 25 height 22
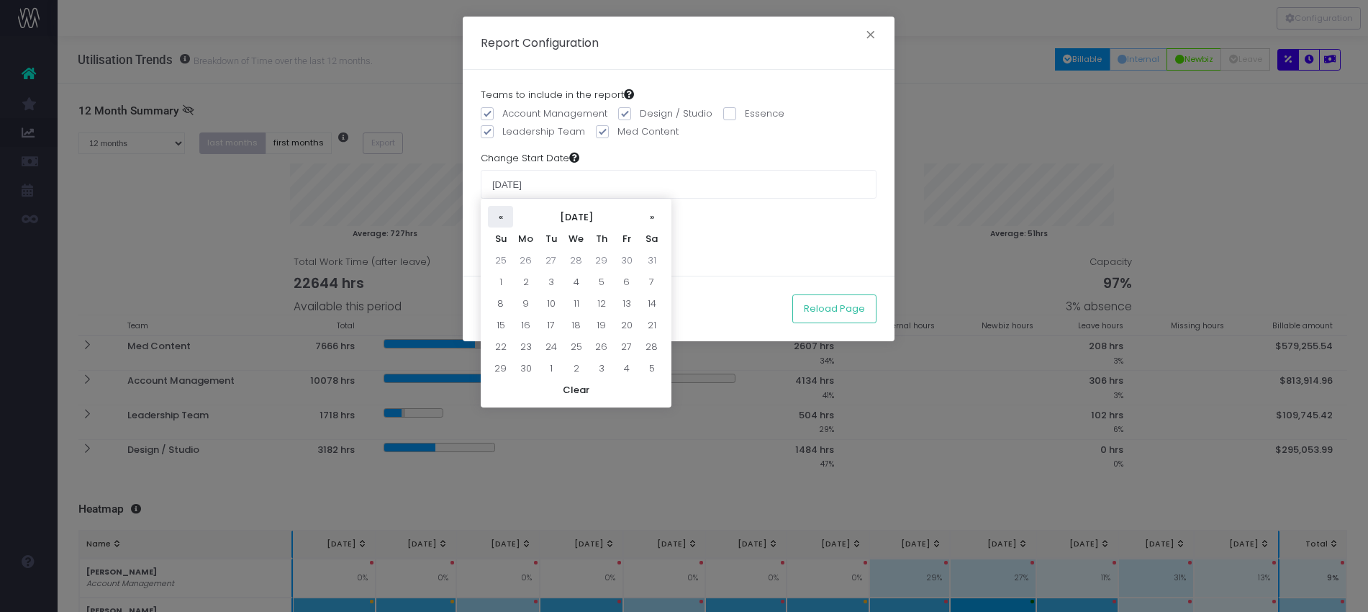
click at [499, 217] on th "«" at bounding box center [500, 217] width 25 height 22
click at [541, 258] on td "1" at bounding box center [550, 260] width 25 height 22
type input "01 April 2025"
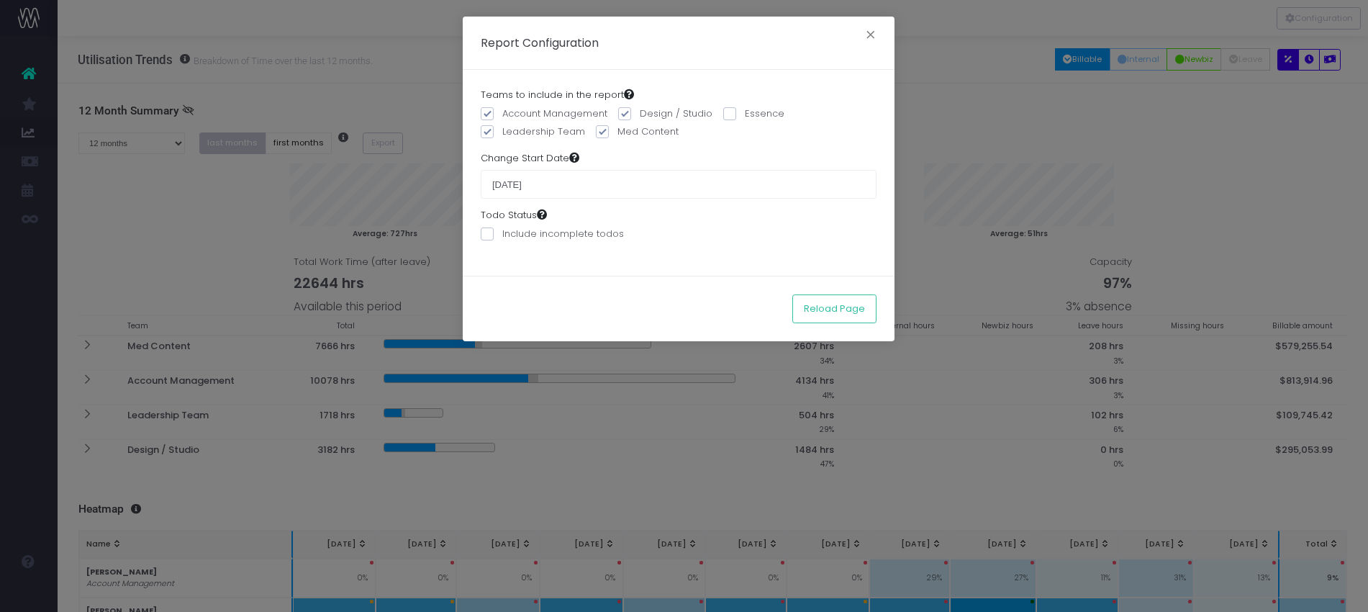
click at [613, 256] on div "Teams to include in the report Account Management Design / Studio Essence Leade…" at bounding box center [679, 173] width 432 height 206
click at [812, 309] on button "Reload Page" at bounding box center [834, 308] width 84 height 29
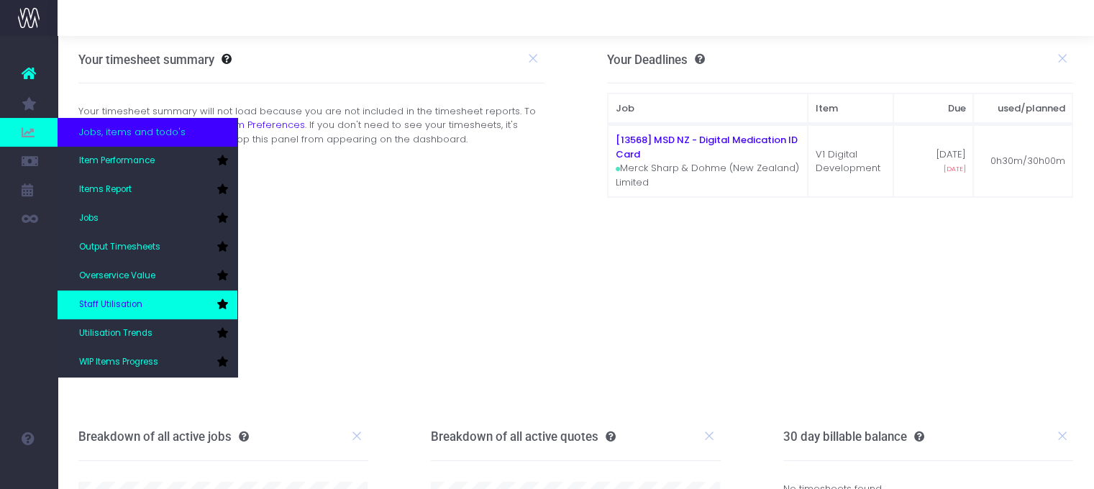
click at [114, 301] on span "Staff Utilisation" at bounding box center [110, 305] width 63 height 13
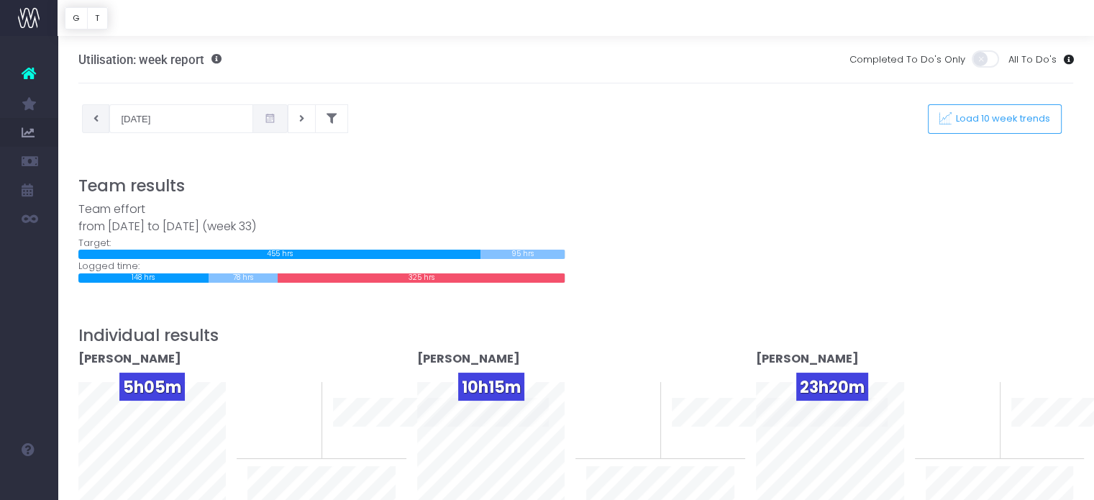
click at [89, 118] on button at bounding box center [96, 118] width 28 height 29
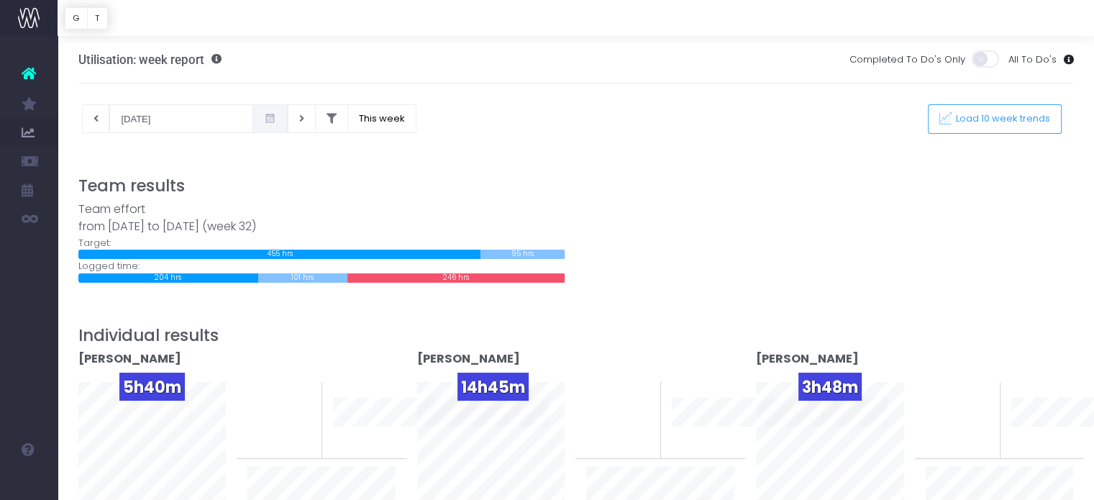
click at [501, 167] on div at bounding box center [576, 166] width 996 height 22
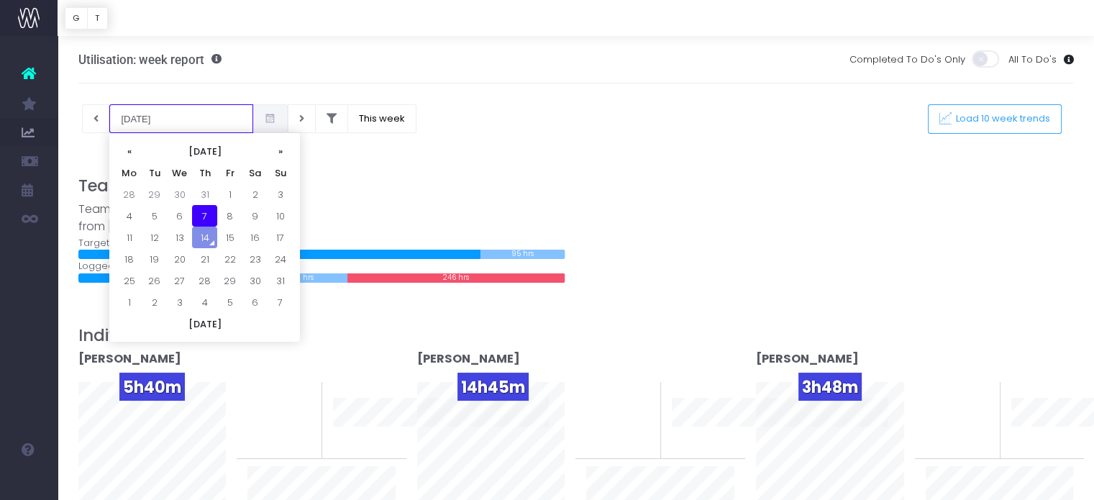
click at [201, 120] on input "[DATE]" at bounding box center [181, 118] width 144 height 29
click at [133, 215] on td "4" at bounding box center [129, 216] width 25 height 22
type input "[DATE]"
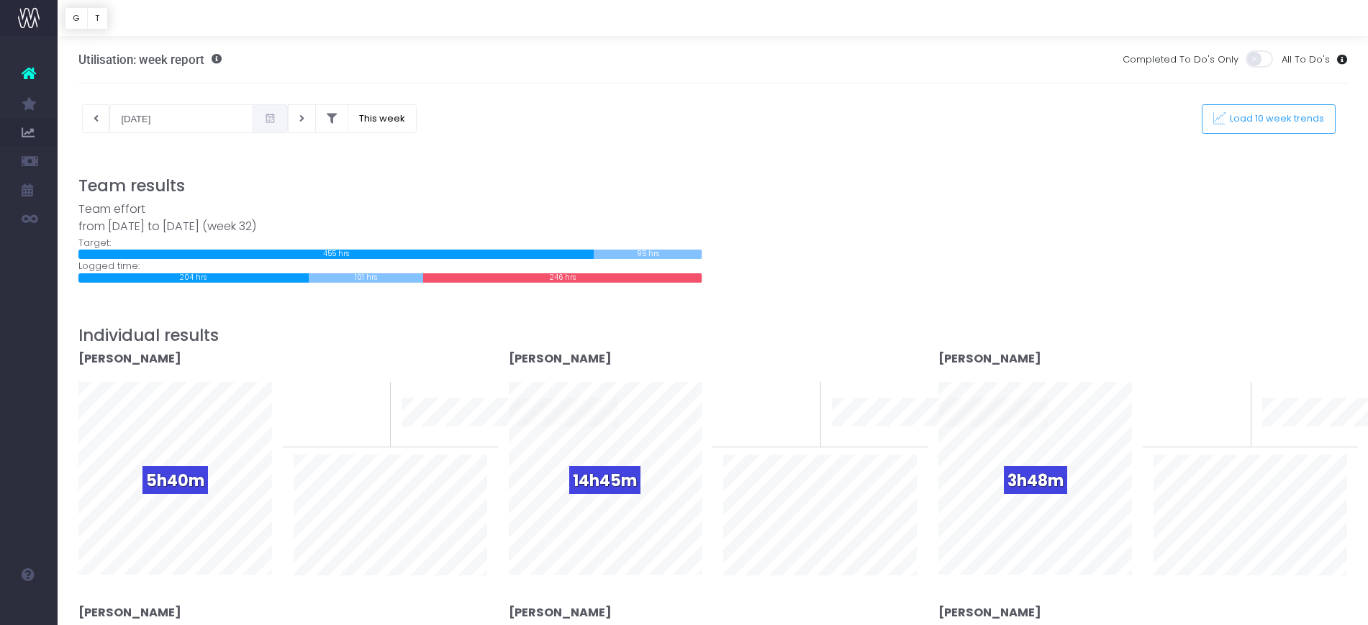
drag, startPoint x: 976, startPoint y: 5, endPoint x: 778, endPoint y: 125, distance: 231.5
click at [800, 114] on div "[DATE] This week Load 10 week trends" at bounding box center [713, 118] width 1291 height 29
click at [1094, 115] on span "Load 10 week trends" at bounding box center [1274, 119] width 99 height 12
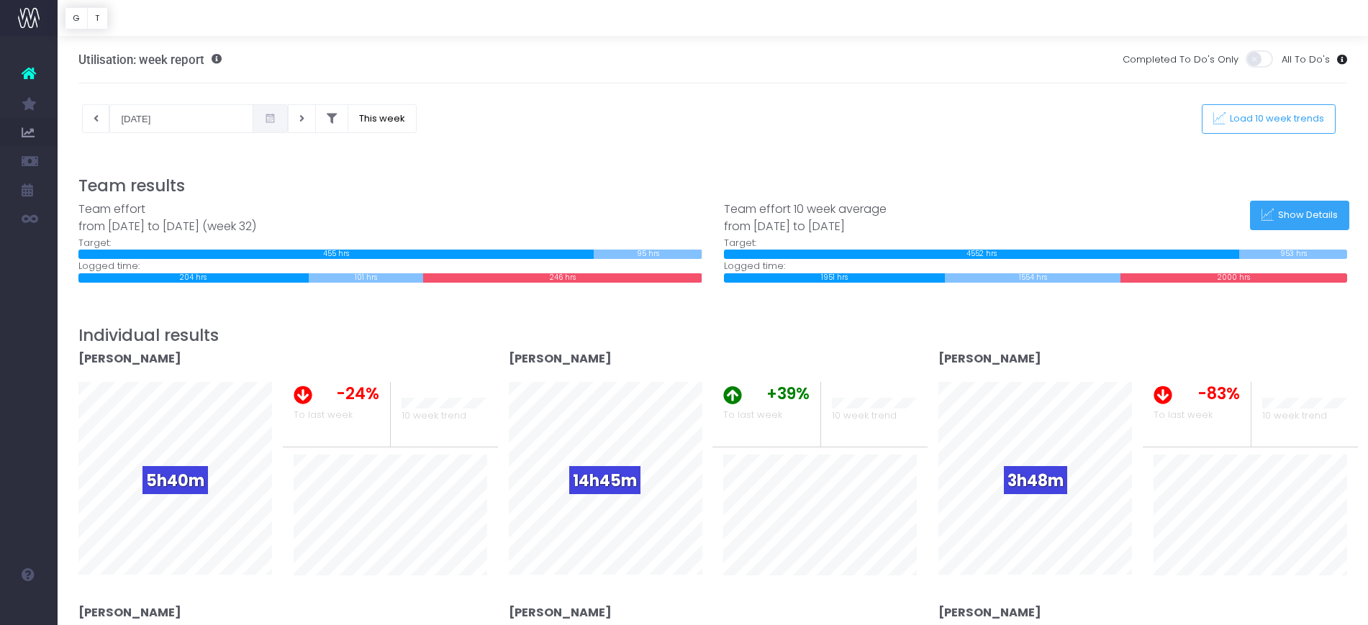
click at [1094, 217] on span "Show Details" at bounding box center [1306, 215] width 65 height 12
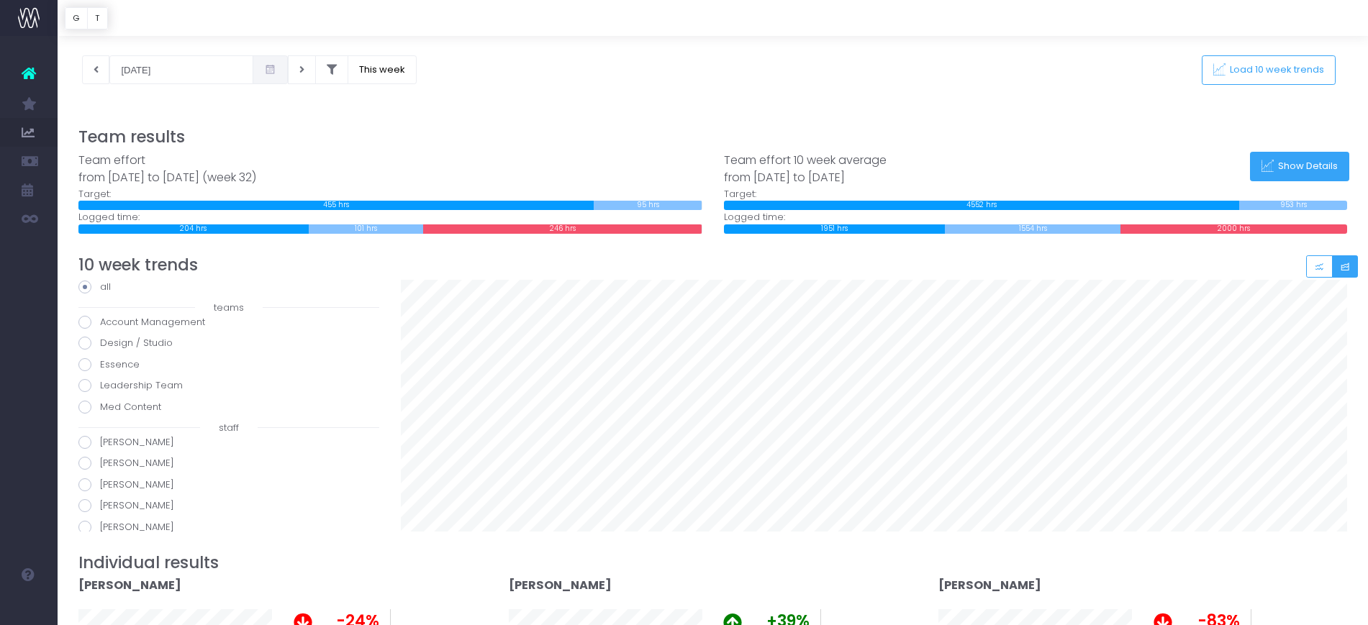
scroll to position [90, 0]
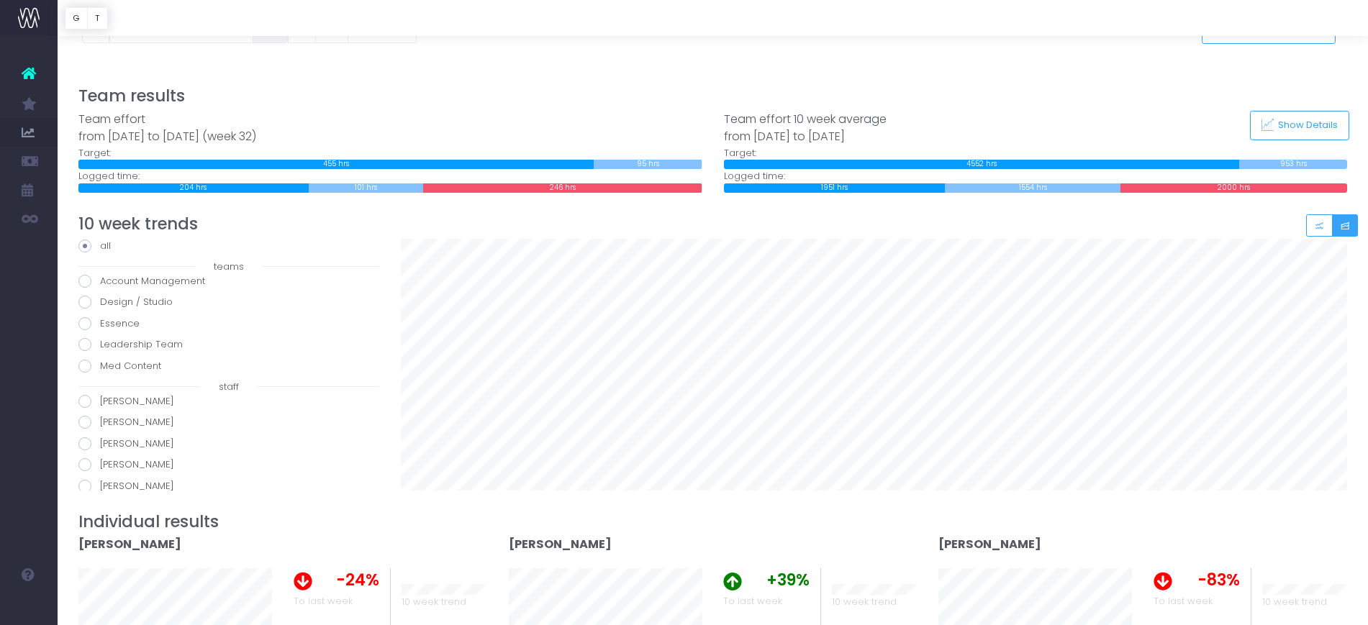
click at [94, 444] on label "[PERSON_NAME]" at bounding box center [228, 444] width 301 height 14
click at [100, 444] on input "[PERSON_NAME]" at bounding box center [104, 441] width 9 height 9
radio input "true"
click at [78, 458] on label "Christy Leopold" at bounding box center [228, 465] width 301 height 14
click at [100, 458] on input "Christy Leopold" at bounding box center [104, 462] width 9 height 9
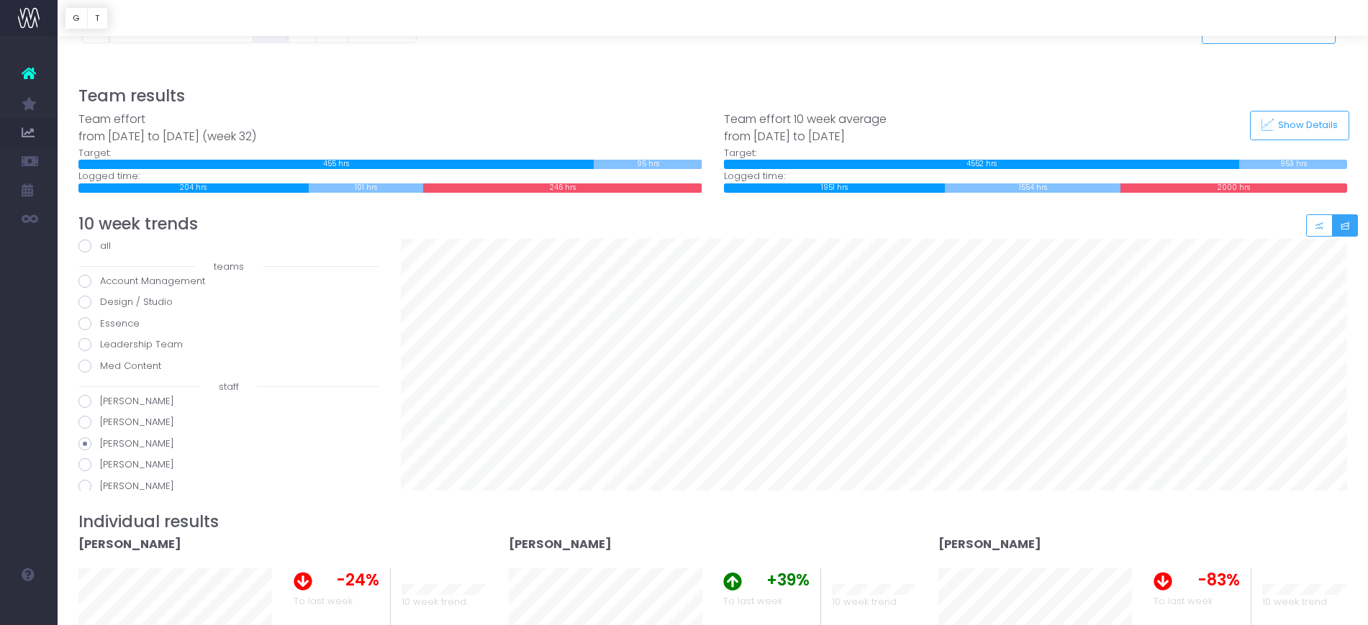
radio input "true"
click at [89, 398] on span at bounding box center [84, 396] width 13 height 13
click at [100, 398] on input "Denise Balsini" at bounding box center [104, 393] width 9 height 9
radio input "true"
click at [83, 417] on span at bounding box center [84, 417] width 13 height 13
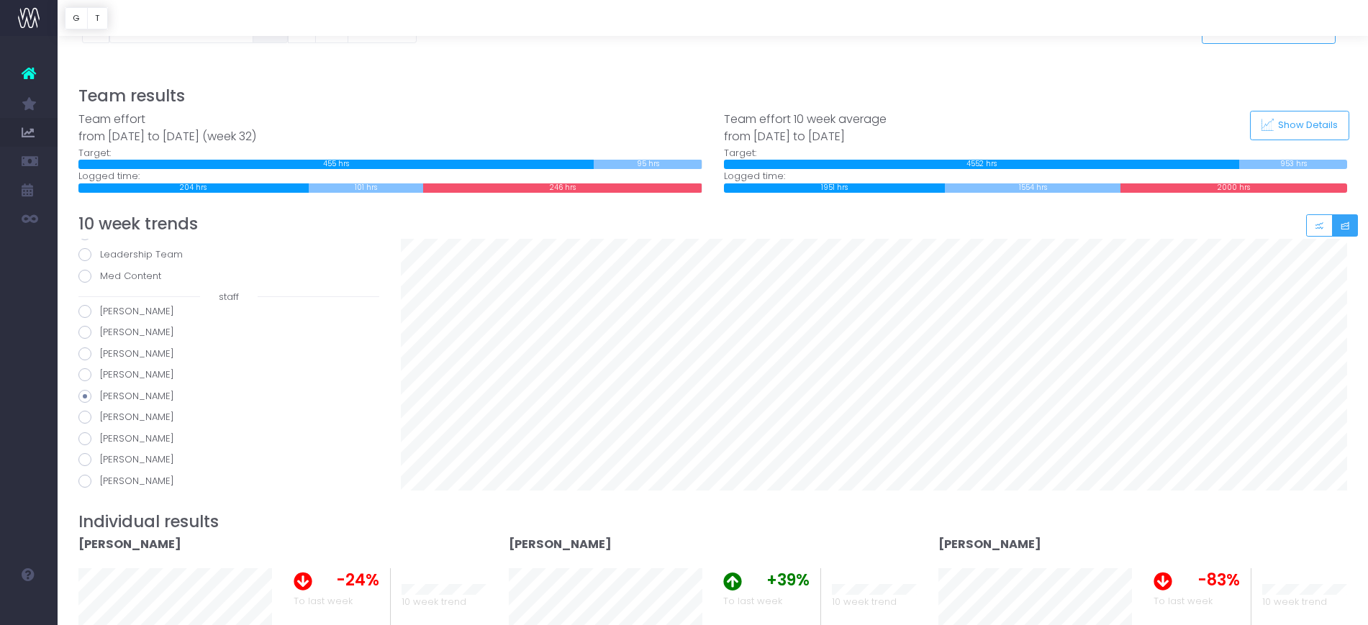
click at [100, 417] on input "Emma Donadieu" at bounding box center [104, 414] width 9 height 9
radio input "true"
click at [87, 439] on span at bounding box center [84, 438] width 13 height 13
click at [100, 439] on input "Gabe Graham" at bounding box center [104, 436] width 9 height 9
radio input "true"
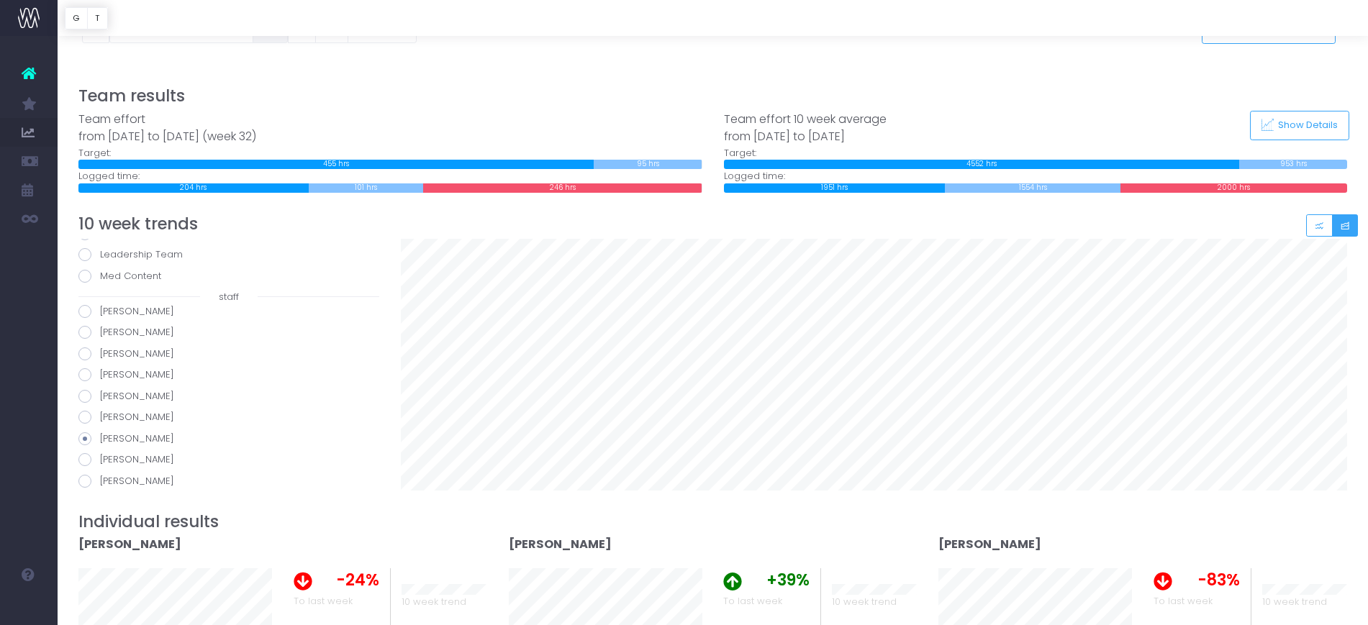
click at [88, 420] on span at bounding box center [84, 417] width 13 height 13
click at [100, 420] on input "Emma Donadieu" at bounding box center [104, 414] width 9 height 9
radio input "true"
click at [76, 343] on div "all teams Account Management Design / Studio Essence Leadership Team Med Conten…" at bounding box center [229, 365] width 322 height 252
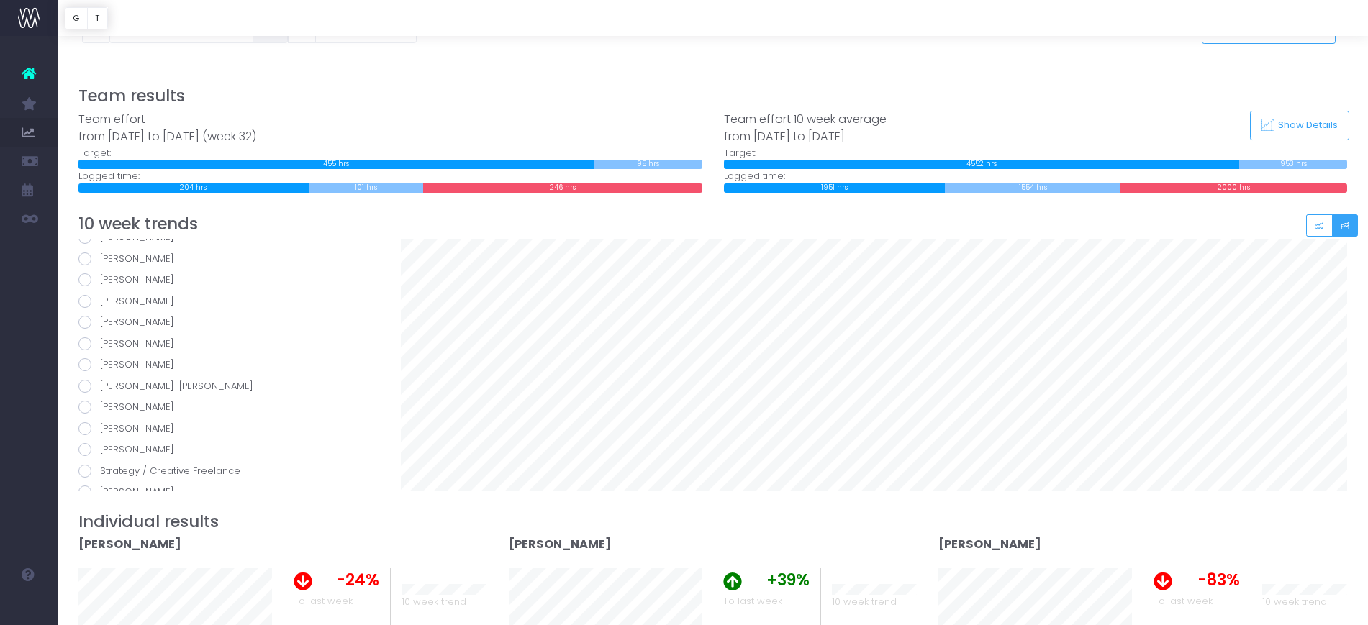
click at [85, 342] on span at bounding box center [84, 343] width 13 height 13
click at [100, 342] on input "Jared Gribben" at bounding box center [104, 341] width 9 height 9
radio input "true"
click at [97, 426] on label "Maria Best" at bounding box center [228, 429] width 301 height 14
click at [100, 426] on input "Maria Best" at bounding box center [104, 426] width 9 height 9
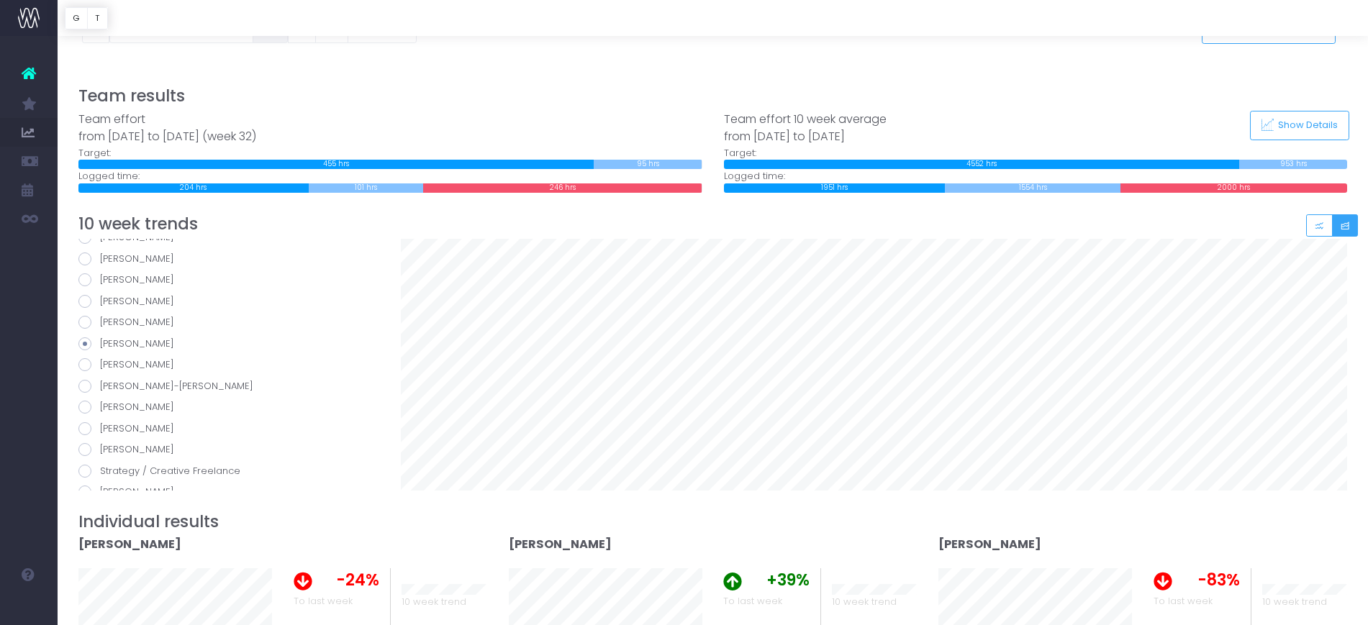
radio input "true"
click at [85, 448] on span at bounding box center [84, 449] width 13 height 13
click at [100, 448] on input "Sarah Foley" at bounding box center [104, 447] width 9 height 9
radio input "true"
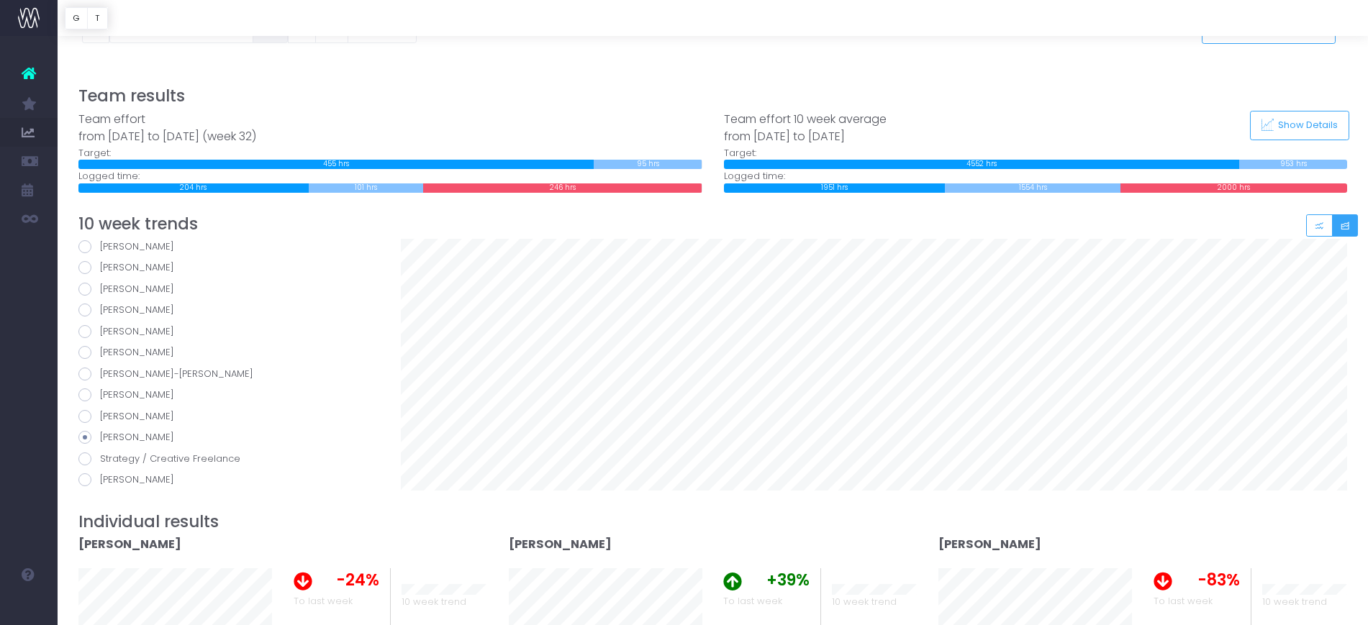
click at [89, 479] on span at bounding box center [84, 479] width 13 height 13
click at [100, 479] on input "Zana Whittaker-Scott" at bounding box center [104, 477] width 9 height 9
radio input "true"
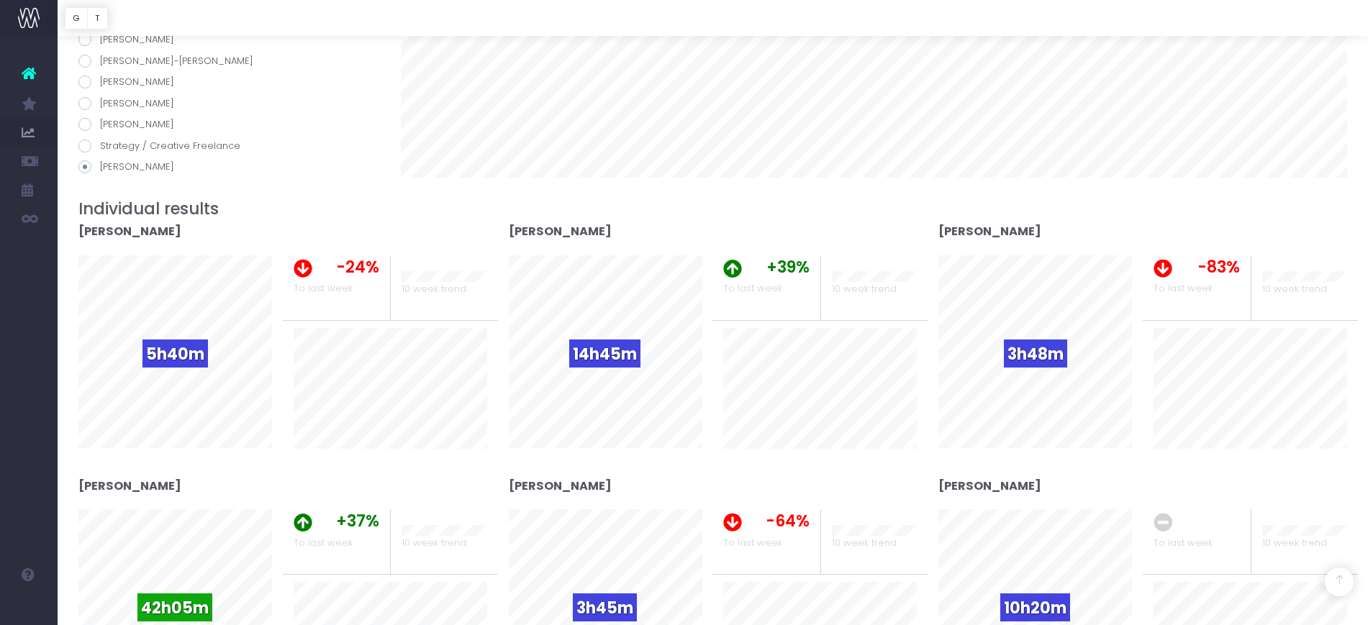
scroll to position [270, 0]
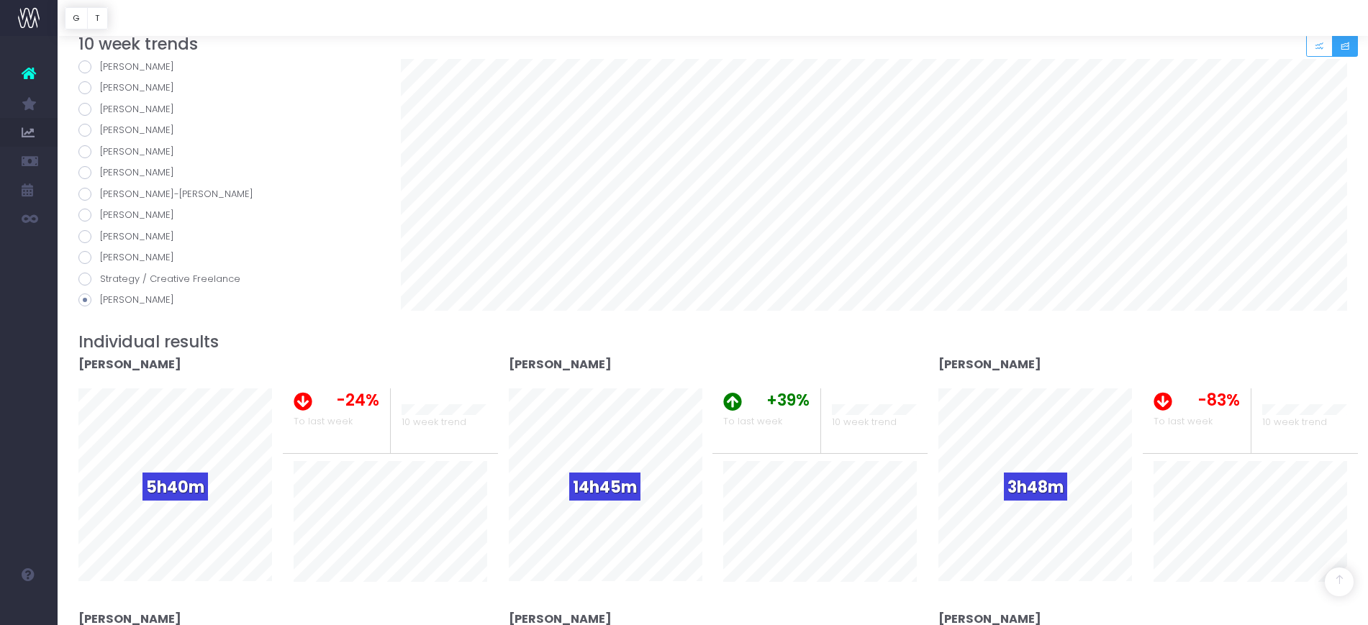
click at [89, 176] on span at bounding box center [84, 172] width 13 height 13
click at [100, 175] on input "Jemima Leitch" at bounding box center [104, 169] width 9 height 9
radio input "true"
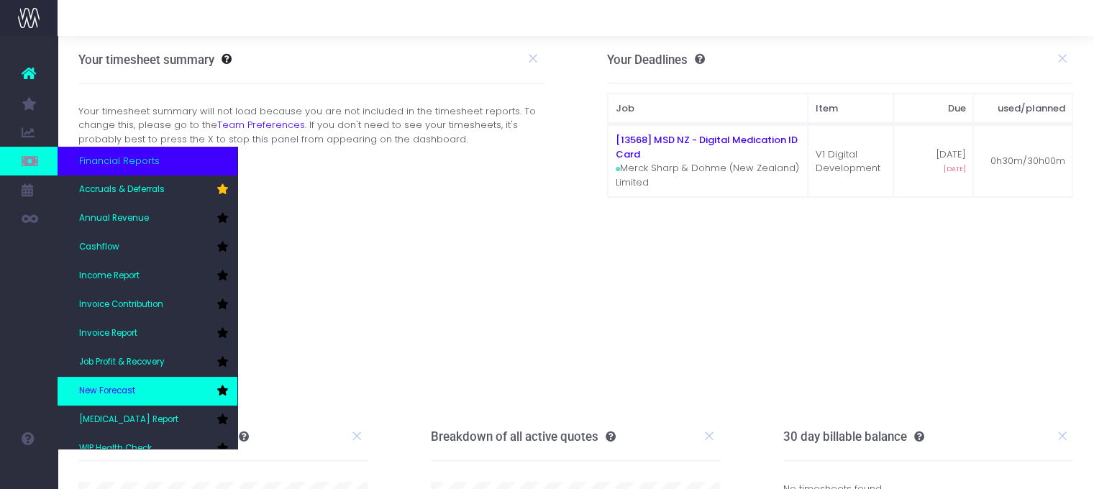
click at [101, 392] on span "New Forecast" at bounding box center [107, 391] width 56 height 13
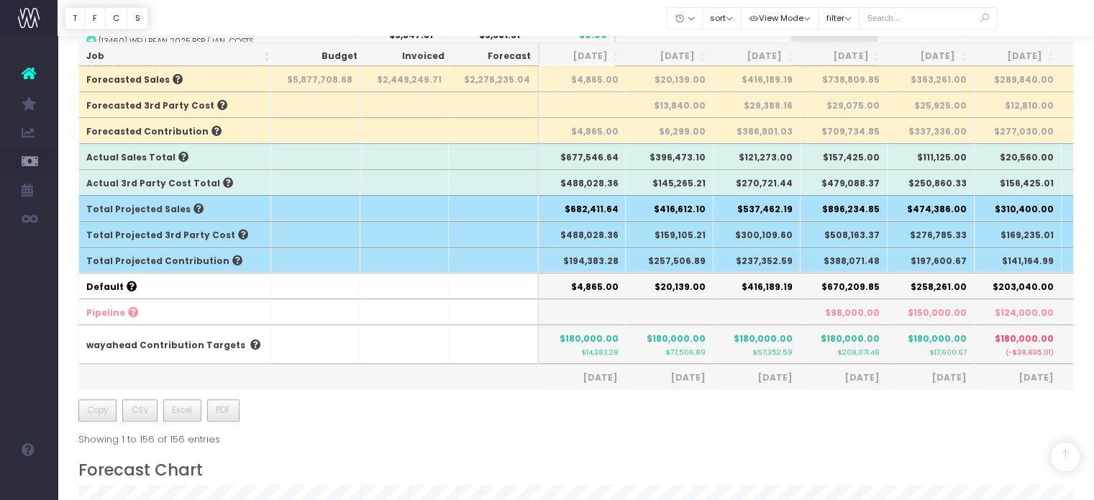
scroll to position [835, 0]
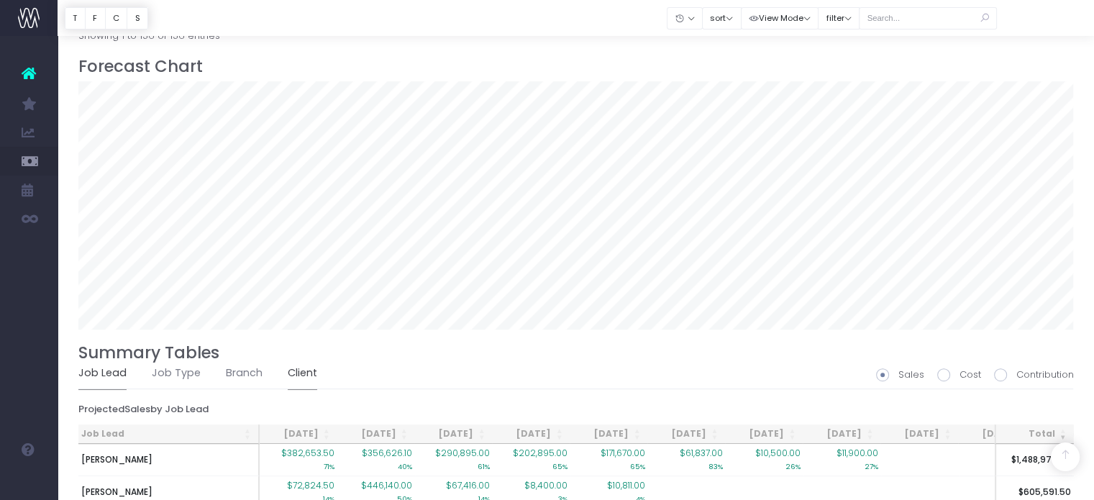
click at [299, 370] on link "Client" at bounding box center [303, 373] width 30 height 33
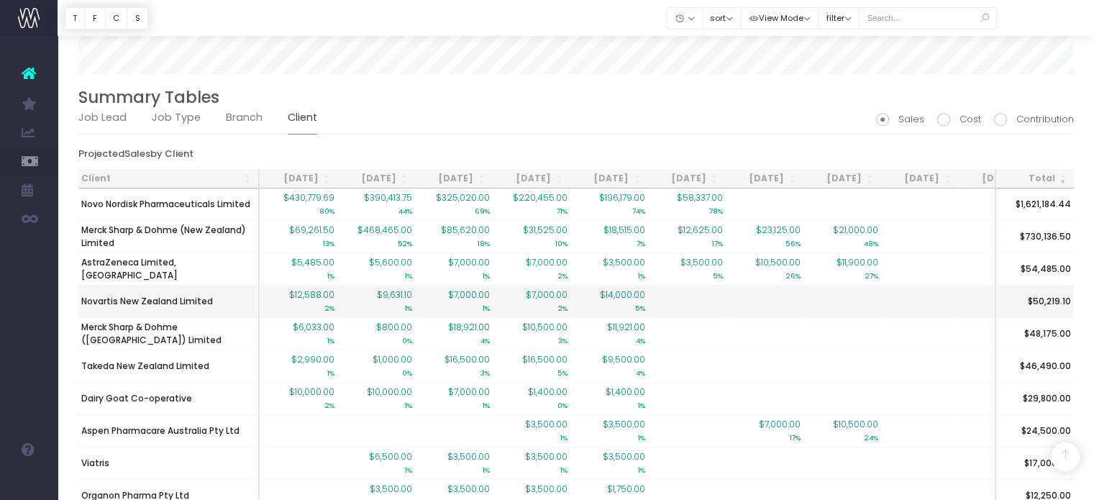
scroll to position [1123, 0]
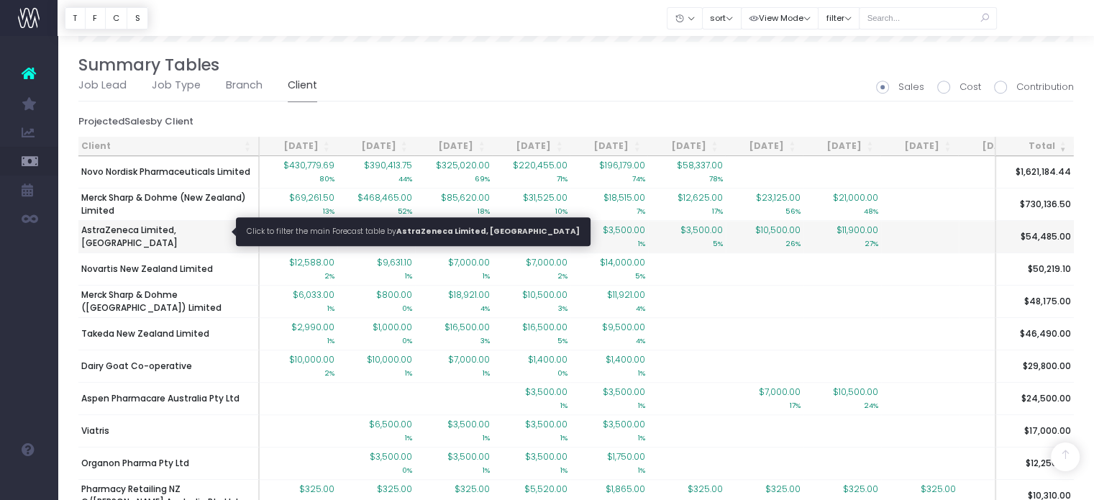
click at [181, 230] on span "AstraZeneca Limited, [GEOGRAPHIC_DATA]" at bounding box center [168, 237] width 174 height 26
type input ""AstraZeneca Limited, [GEOGRAPHIC_DATA]""
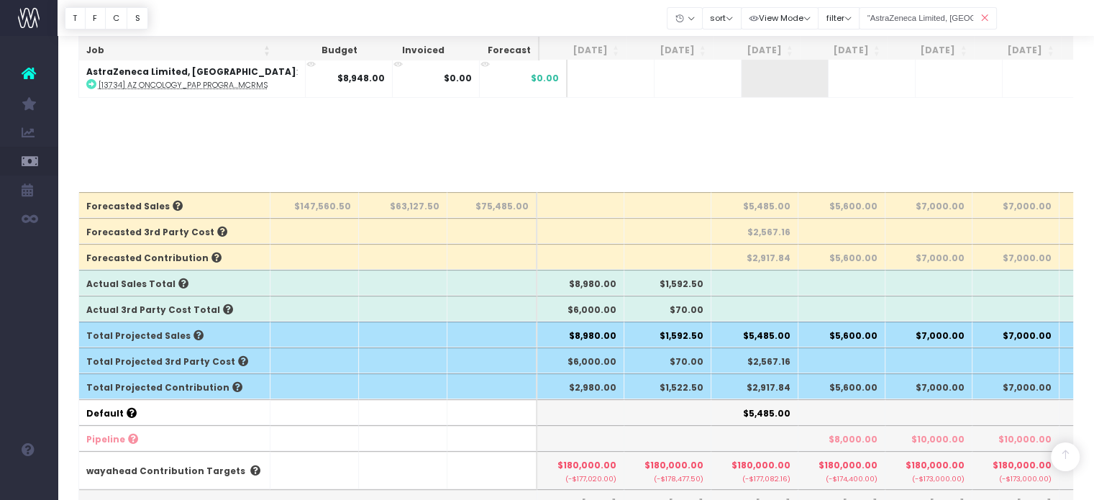
scroll to position [0, 0]
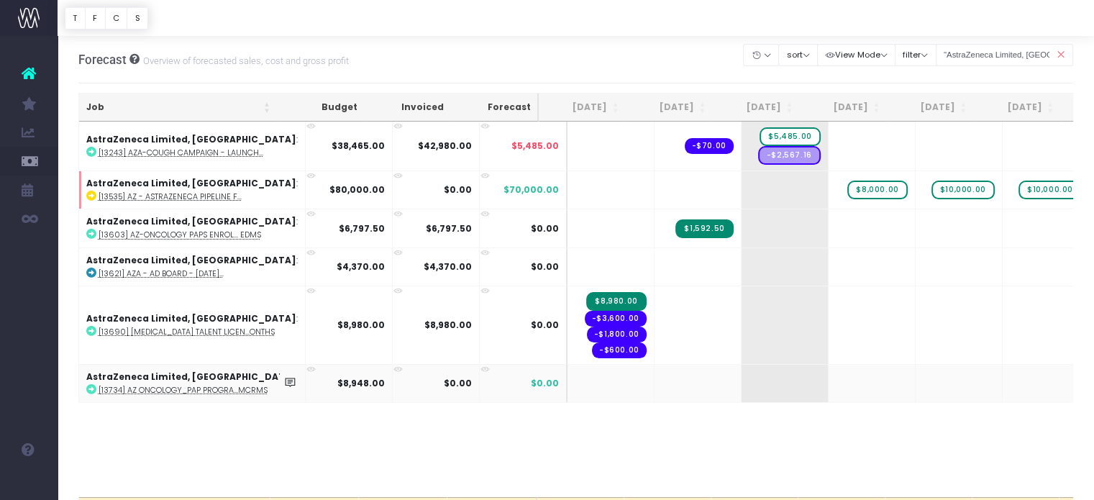
click at [190, 386] on abbr "[13734] AZ Oncology_PAP Progra...MCRMs" at bounding box center [183, 390] width 169 height 11
click at [742, 384] on span "+" at bounding box center [763, 383] width 43 height 37
click at [749, 384] on input "8948" at bounding box center [785, 385] width 72 height 29
type input "3000"
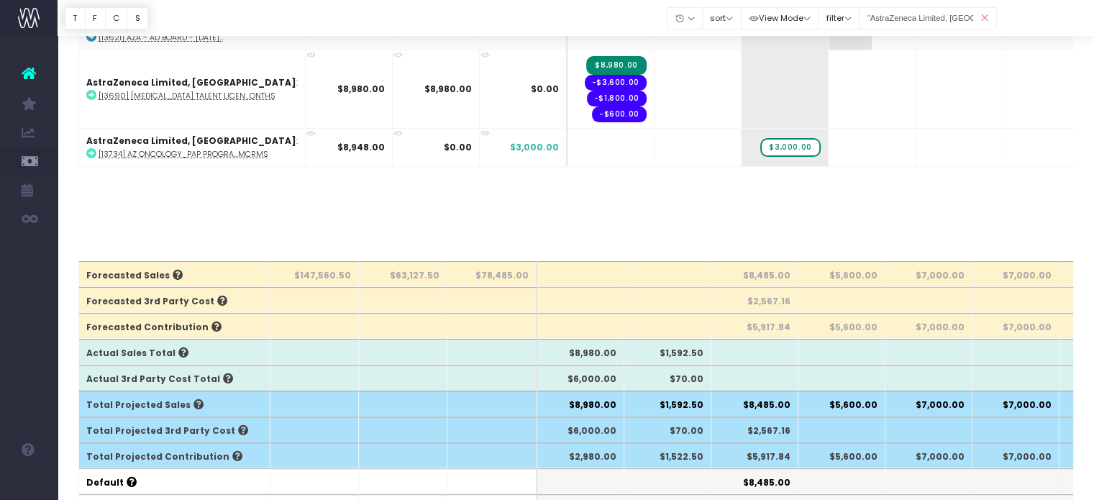
scroll to position [19, 0]
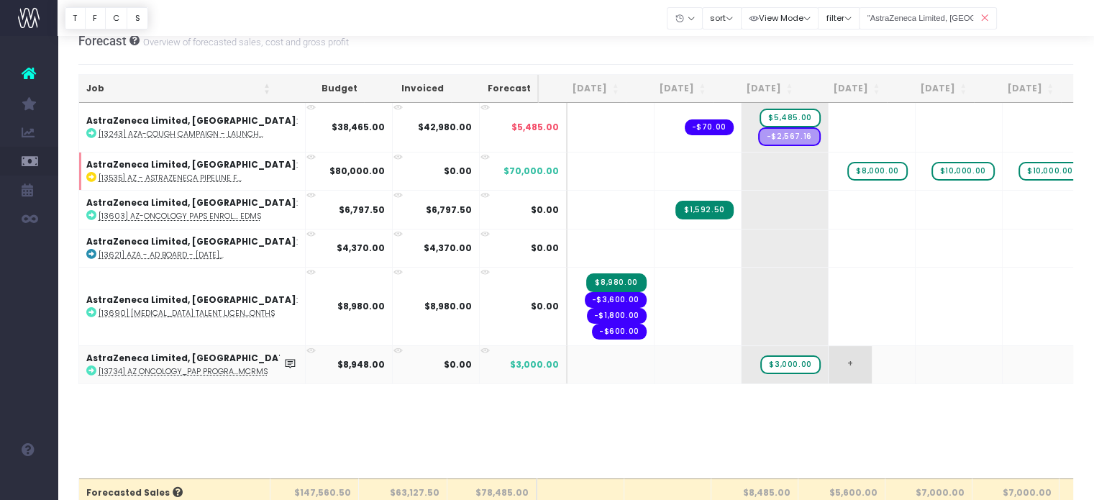
click at [829, 362] on span "+" at bounding box center [850, 364] width 43 height 37
type input "3000"
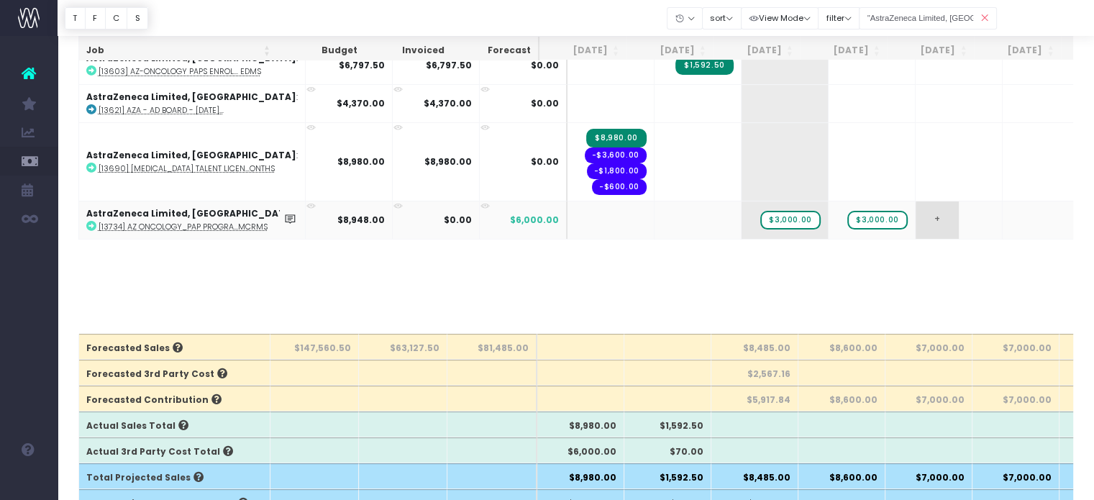
scroll to position [163, 0]
click at [916, 224] on span "+" at bounding box center [937, 220] width 43 height 37
click at [923, 224] on input "2948" at bounding box center [959, 222] width 72 height 29
click at [908, 267] on body "Oh my... this is bad. [PERSON_NAME] wasn't able to load this page. Please conta…" at bounding box center [547, 87] width 1094 height 500
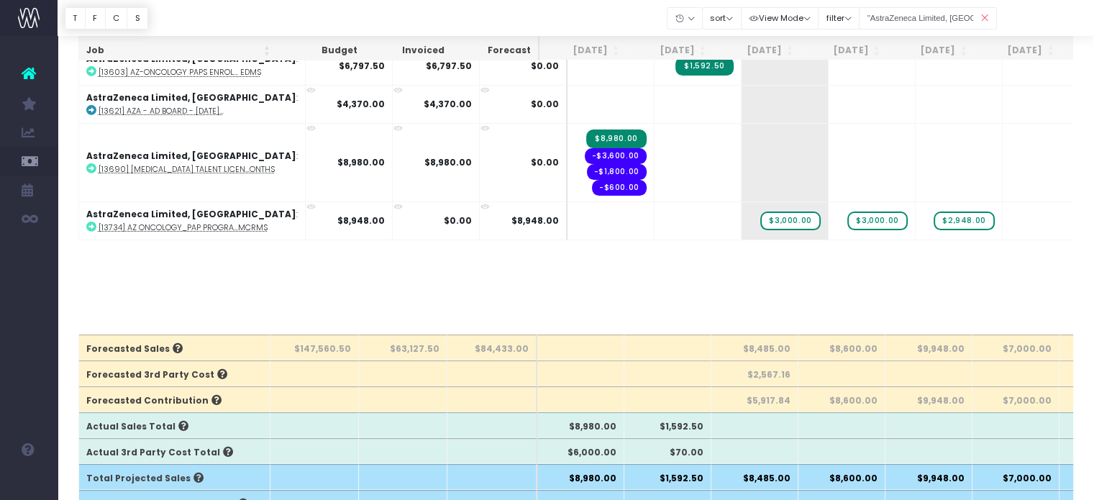
click at [981, 17] on icon at bounding box center [984, 19] width 25 height 30
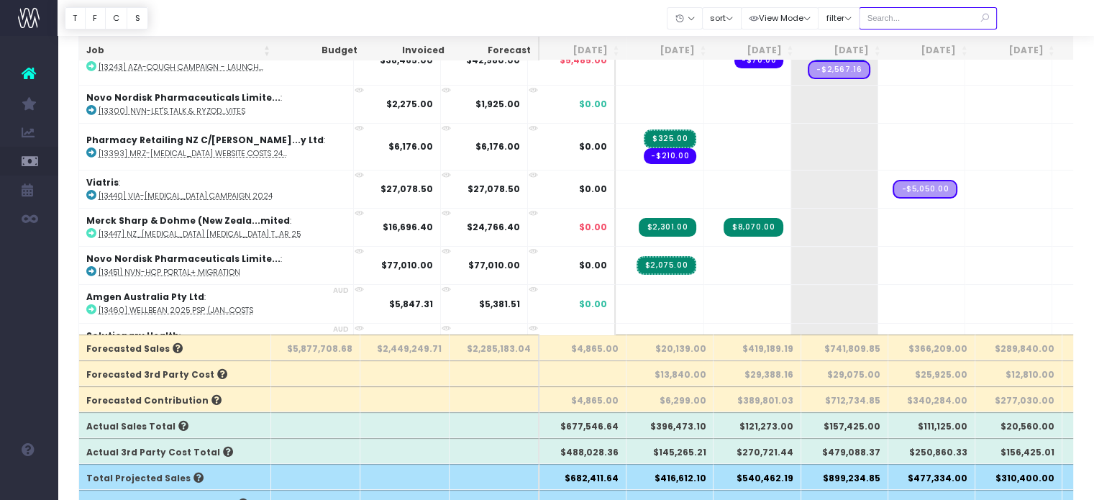
click at [910, 17] on input "text" at bounding box center [928, 18] width 138 height 22
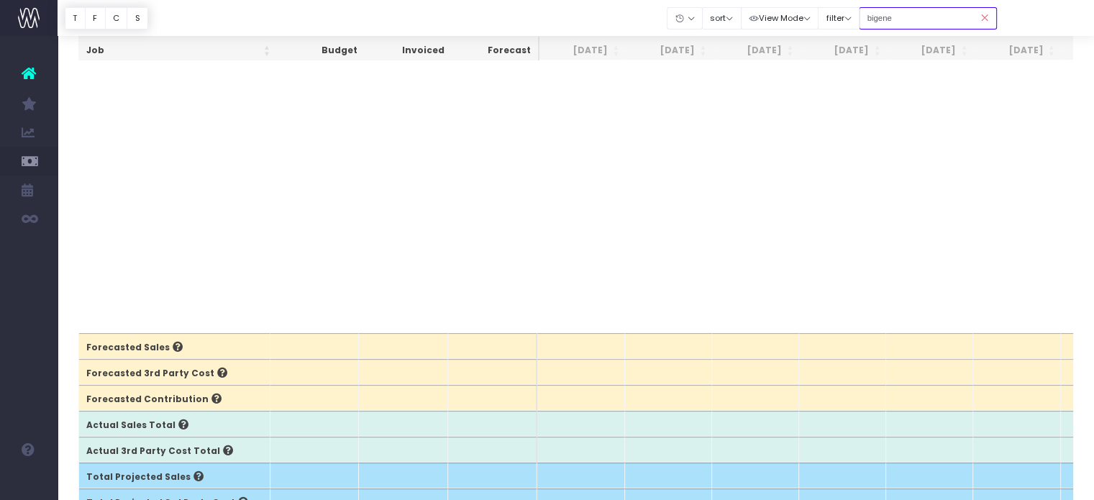
scroll to position [0, 0]
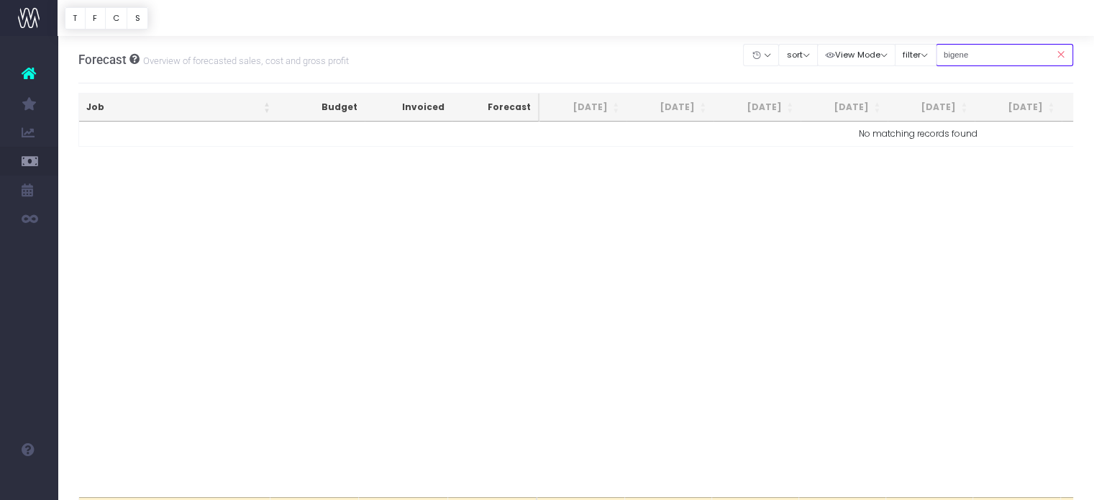
type input "bigene"
drag, startPoint x: 1061, startPoint y: 54, endPoint x: 1034, endPoint y: 54, distance: 26.6
click at [1060, 53] on icon at bounding box center [1060, 55] width 25 height 30
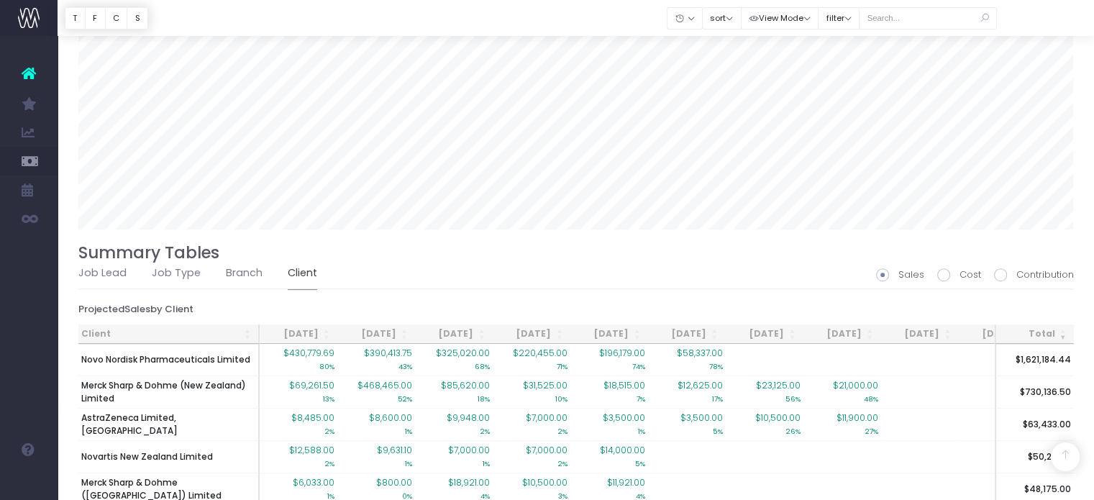
scroll to position [1310, 0]
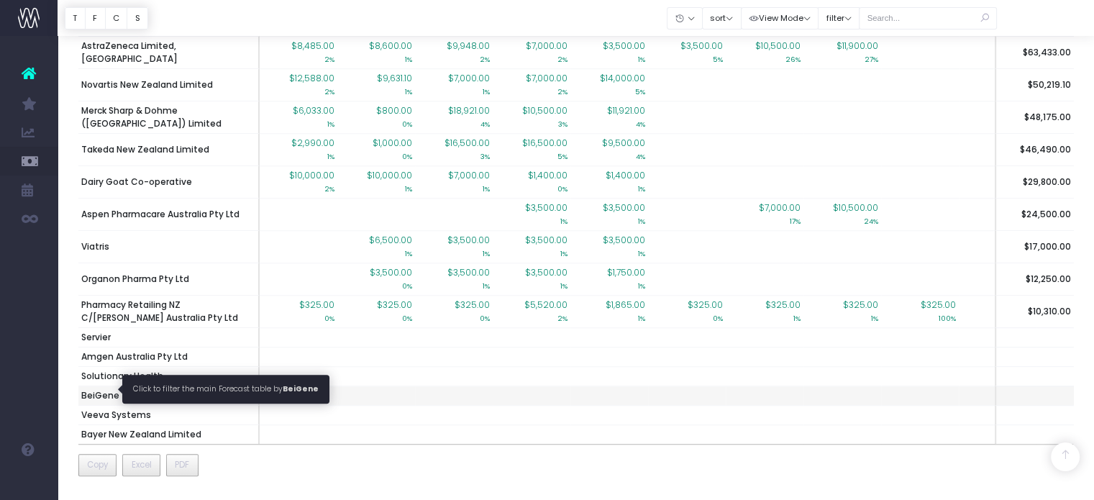
click at [83, 389] on span "BeiGene" at bounding box center [100, 395] width 38 height 13
type input ""BeiGene""
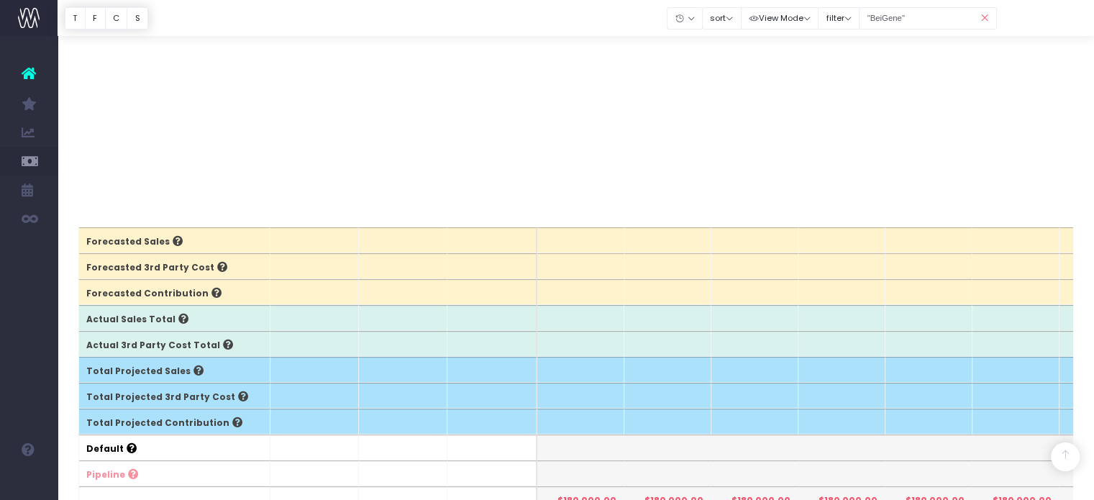
scroll to position [0, 0]
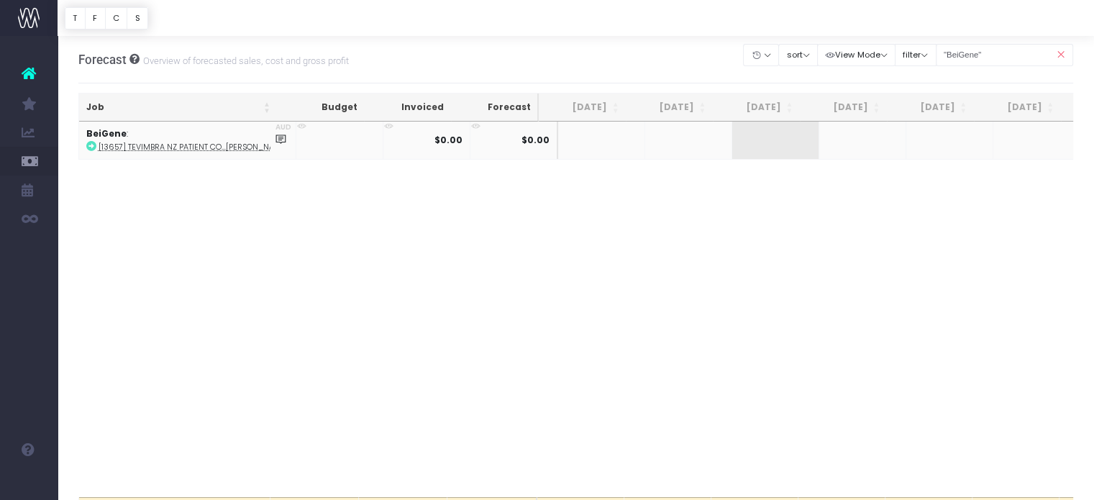
click at [176, 146] on abbr "[13657] Tevimbra NZ Patient Co...[PERSON_NAME]" at bounding box center [194, 147] width 190 height 11
click at [824, 138] on span "+" at bounding box center [841, 140] width 43 height 37
type input "6000"
click at [907, 140] on span "+" at bounding box center [928, 140] width 43 height 37
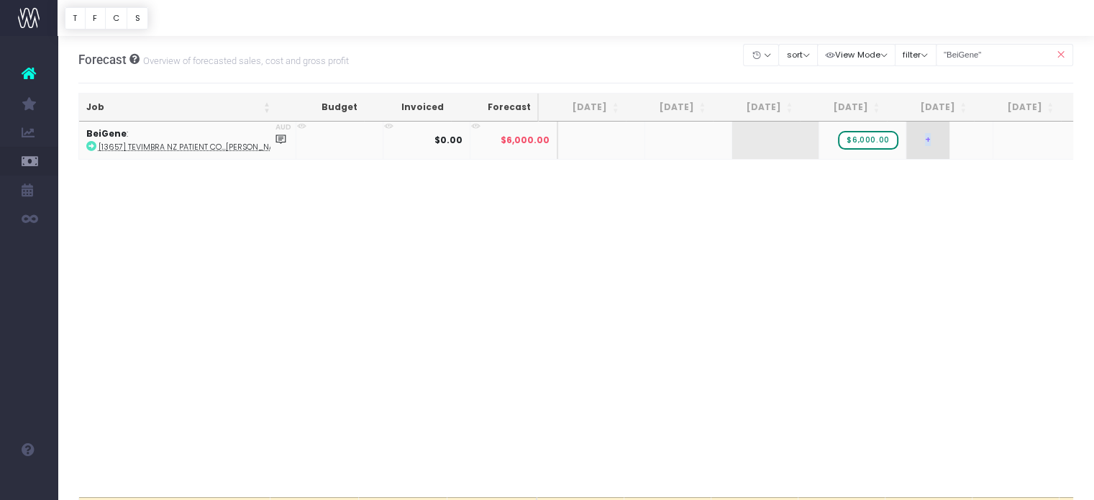
click at [907, 140] on span "+" at bounding box center [928, 140] width 43 height 37
type input "6000"
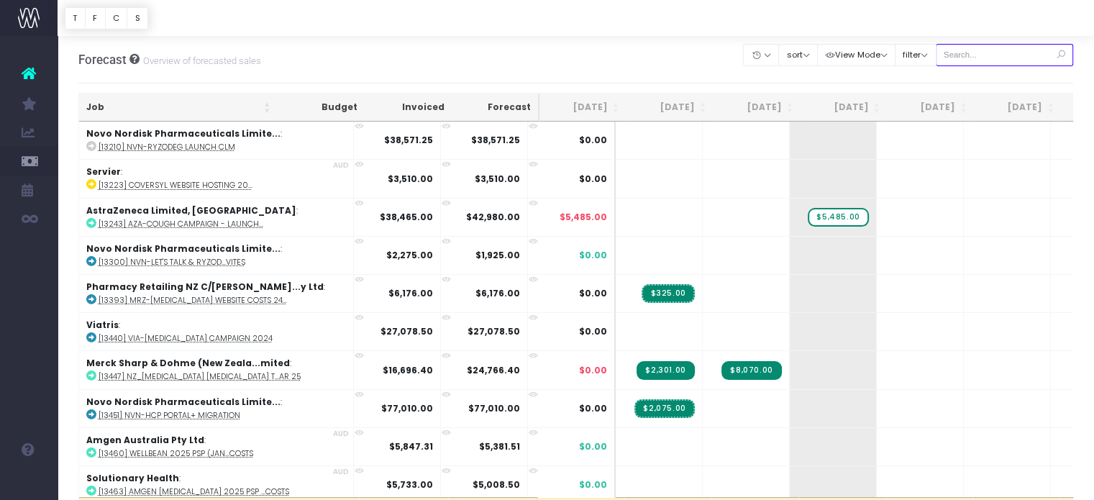
click at [984, 54] on input "text" at bounding box center [1005, 55] width 138 height 22
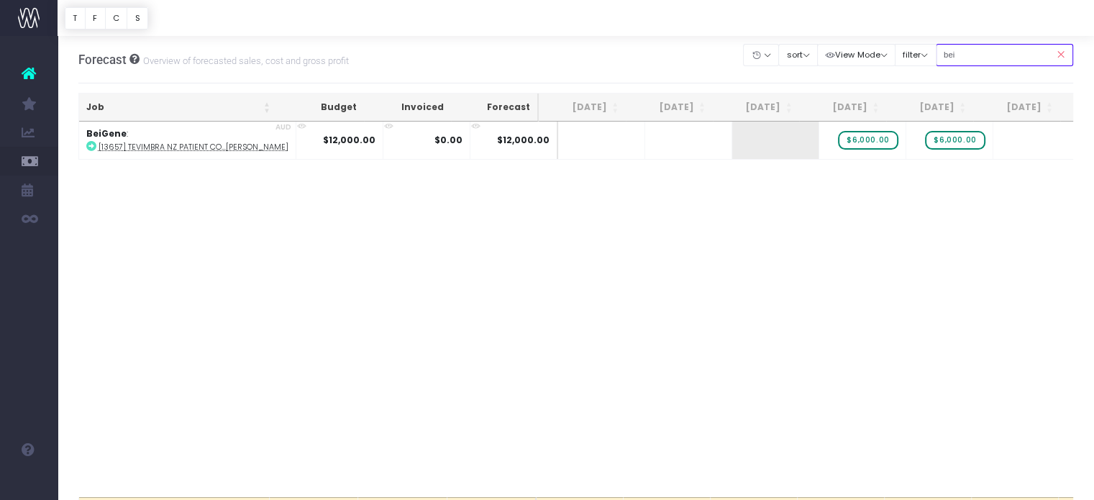
type input "bei"
click at [823, 155] on span "+" at bounding box center [841, 140] width 43 height 37
type input "-3500"
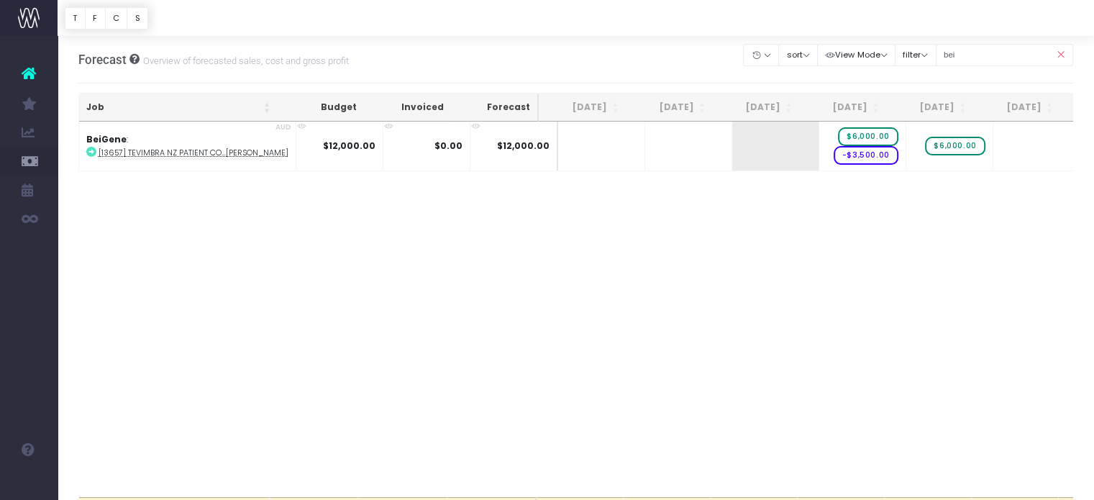
click at [1056, 52] on icon at bounding box center [1060, 55] width 25 height 30
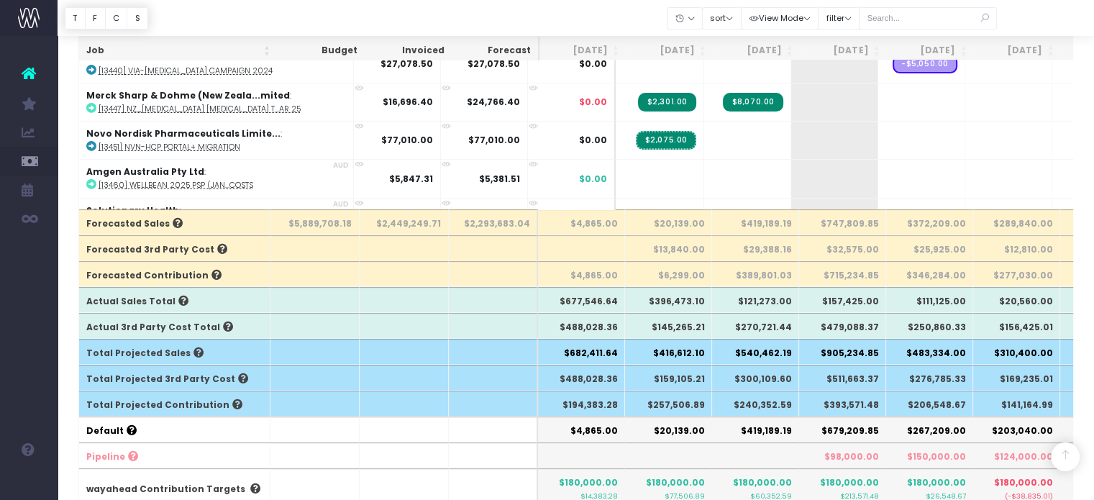
scroll to position [360, 0]
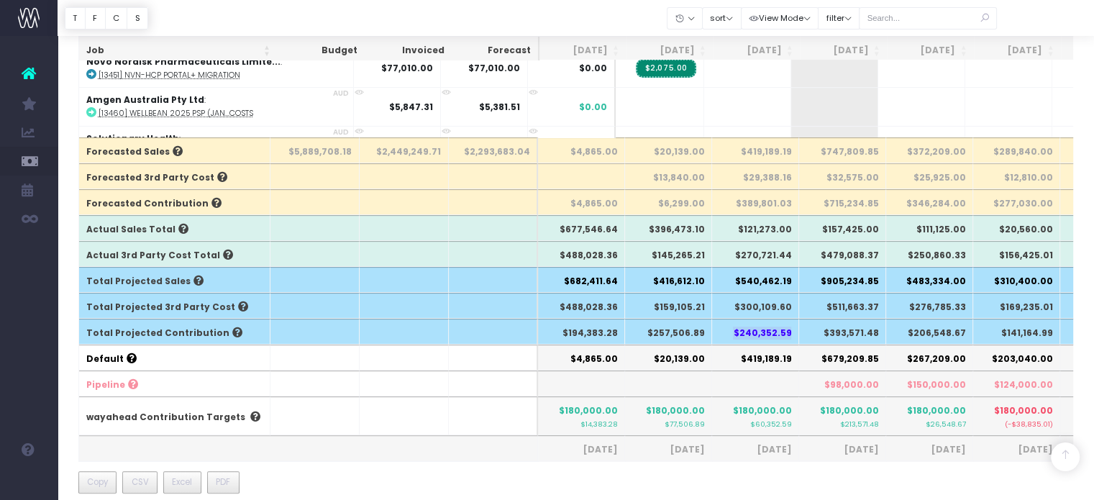
drag, startPoint x: 741, startPoint y: 329, endPoint x: 794, endPoint y: 335, distance: 53.6
click at [794, 335] on th "$240,352.59" at bounding box center [755, 332] width 87 height 26
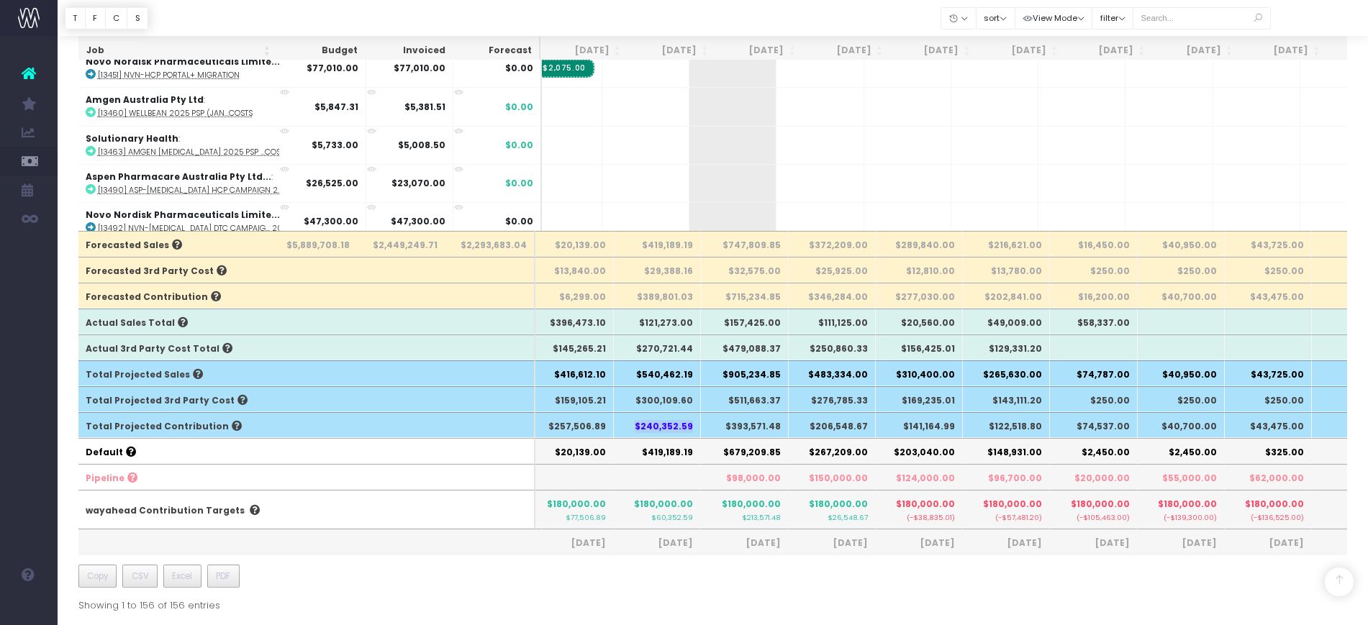
scroll to position [0, 103]
click at [1105, 10] on input "text" at bounding box center [1202, 18] width 138 height 22
type input "dtc"
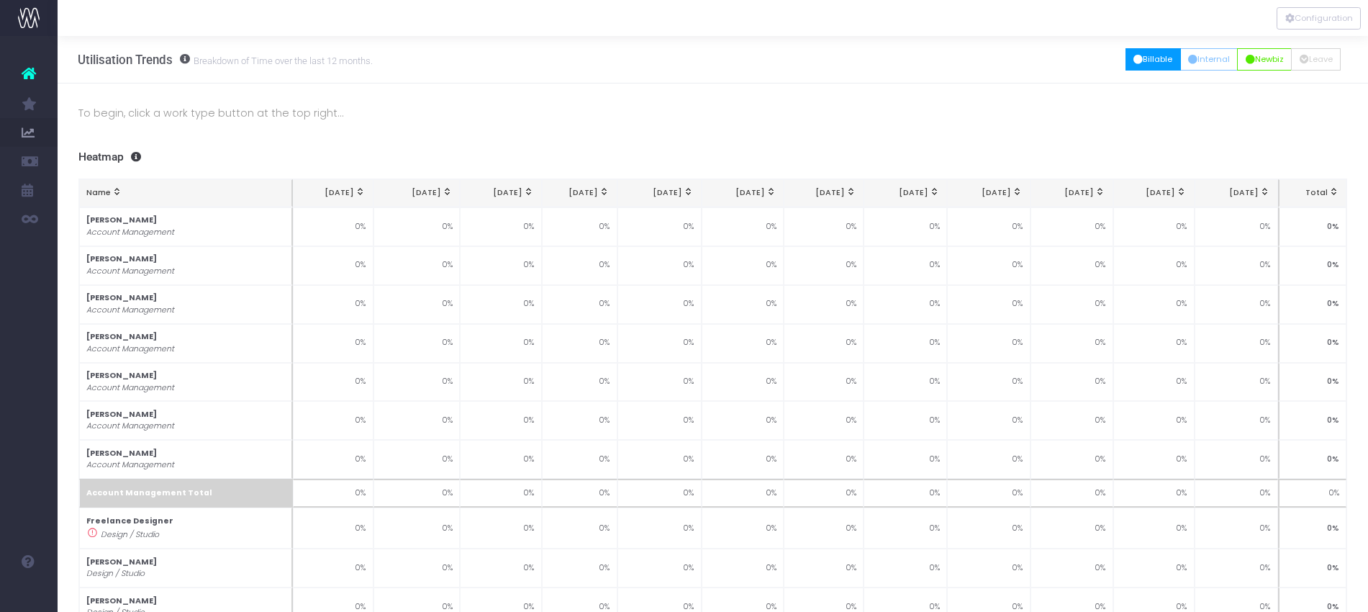
click at [1147, 63] on button "Billable" at bounding box center [1152, 59] width 55 height 22
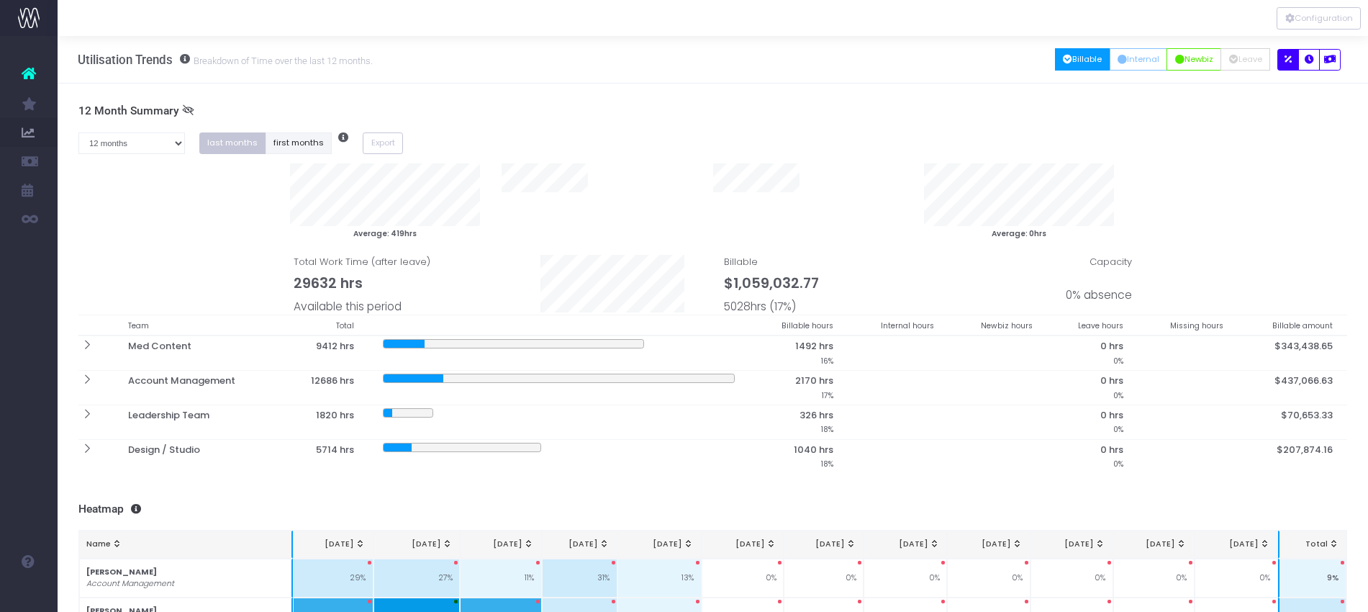
click at [308, 142] on button "first months" at bounding box center [299, 143] width 67 height 22
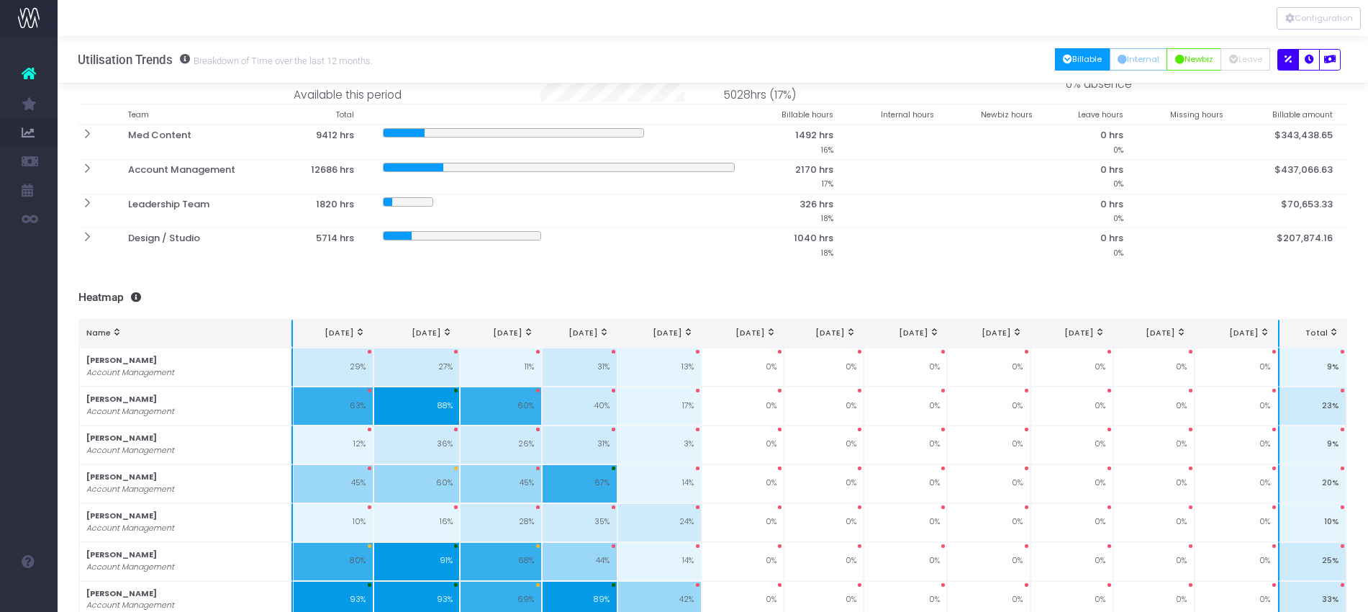
scroll to position [270, 0]
